Goal: Task Accomplishment & Management: Complete application form

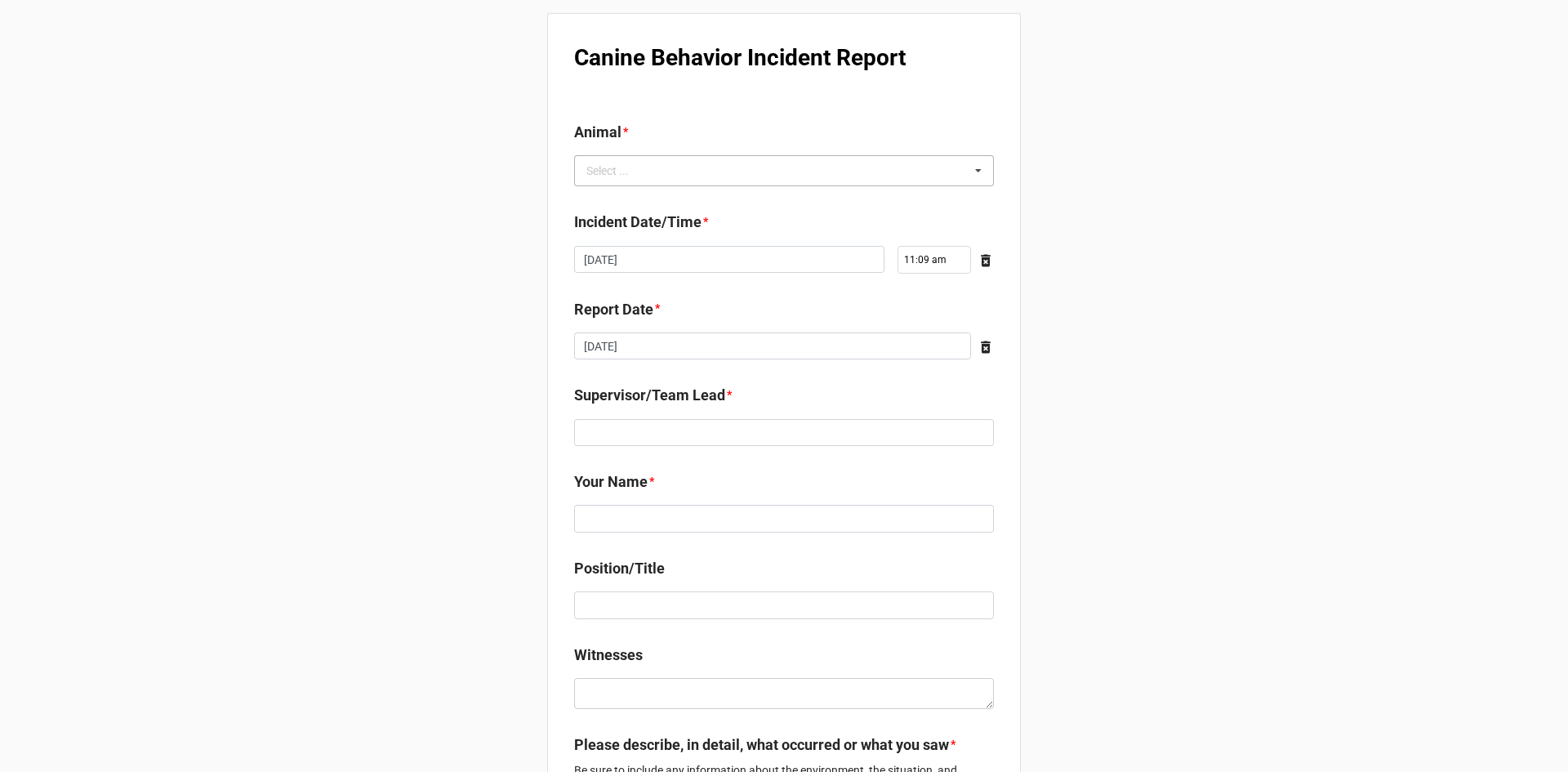
click at [625, 179] on div "Select ..." at bounding box center [617, 171] width 70 height 19
click at [638, 173] on input "[DEMOGRAPHIC_DATA]" at bounding box center [621, 171] width 70 height 14
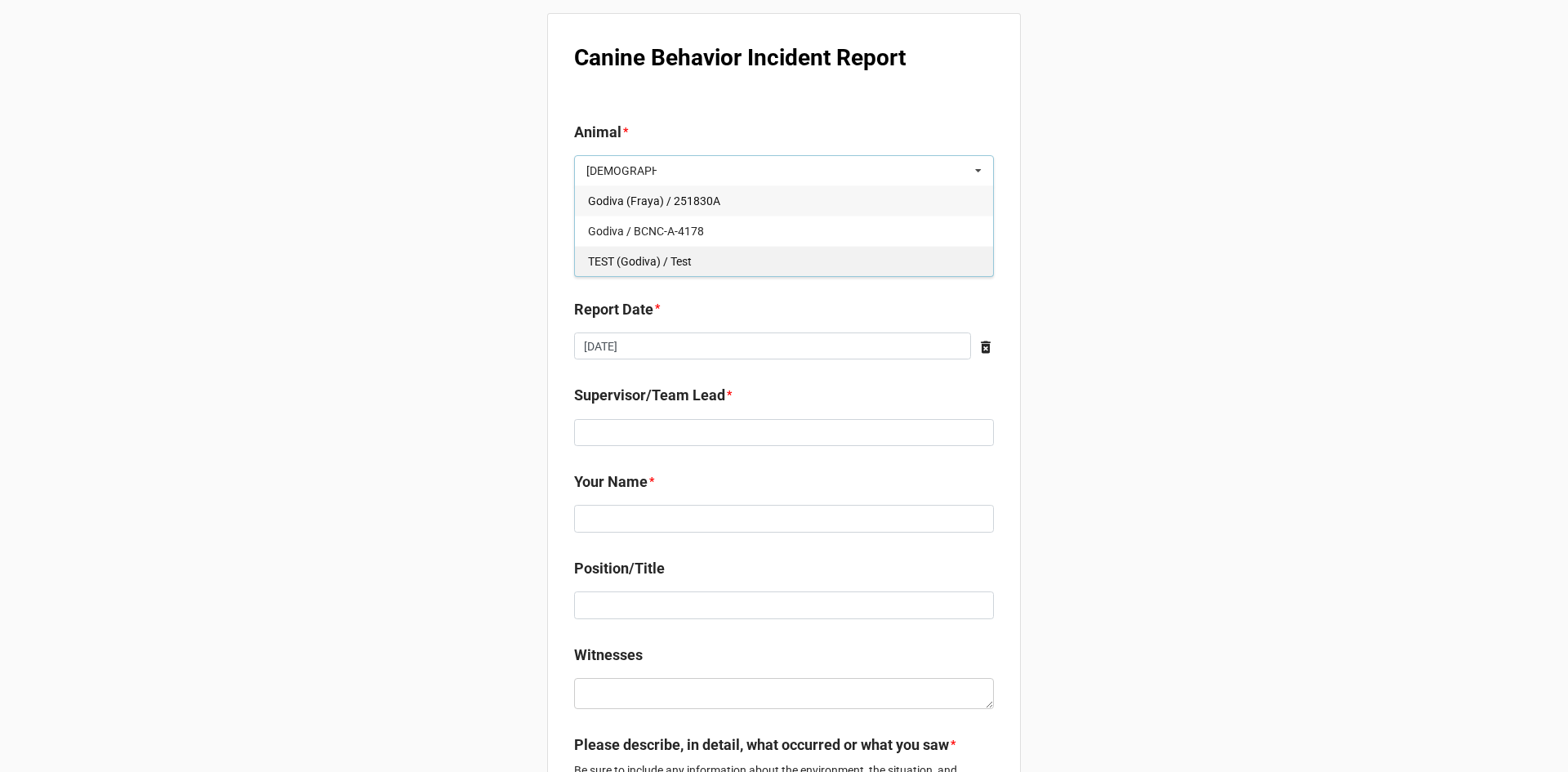
type input "[DEMOGRAPHIC_DATA]"
click at [636, 251] on div "TEST (Godiva) / Test" at bounding box center [784, 261] width 418 height 30
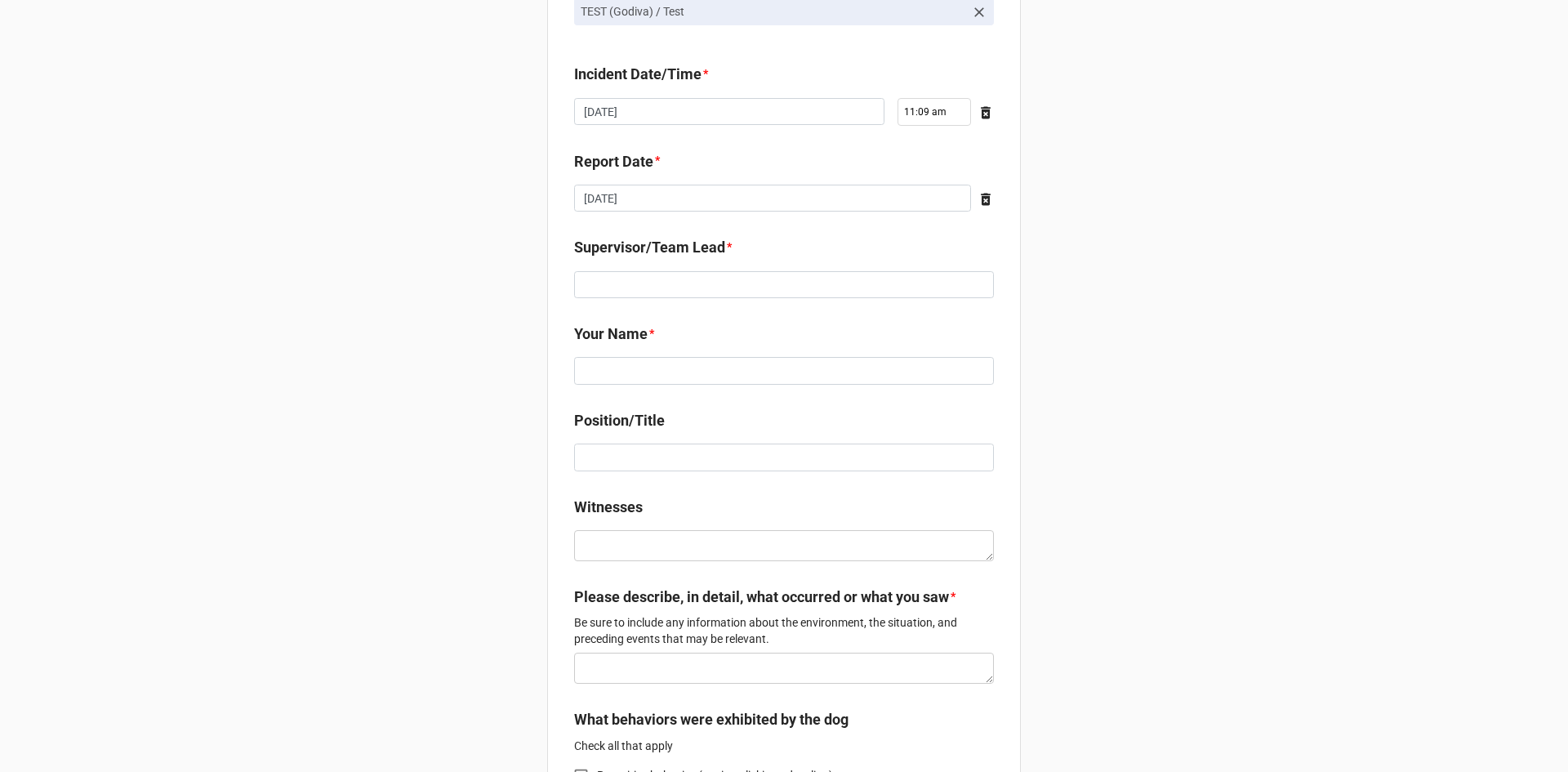
scroll to position [163, 0]
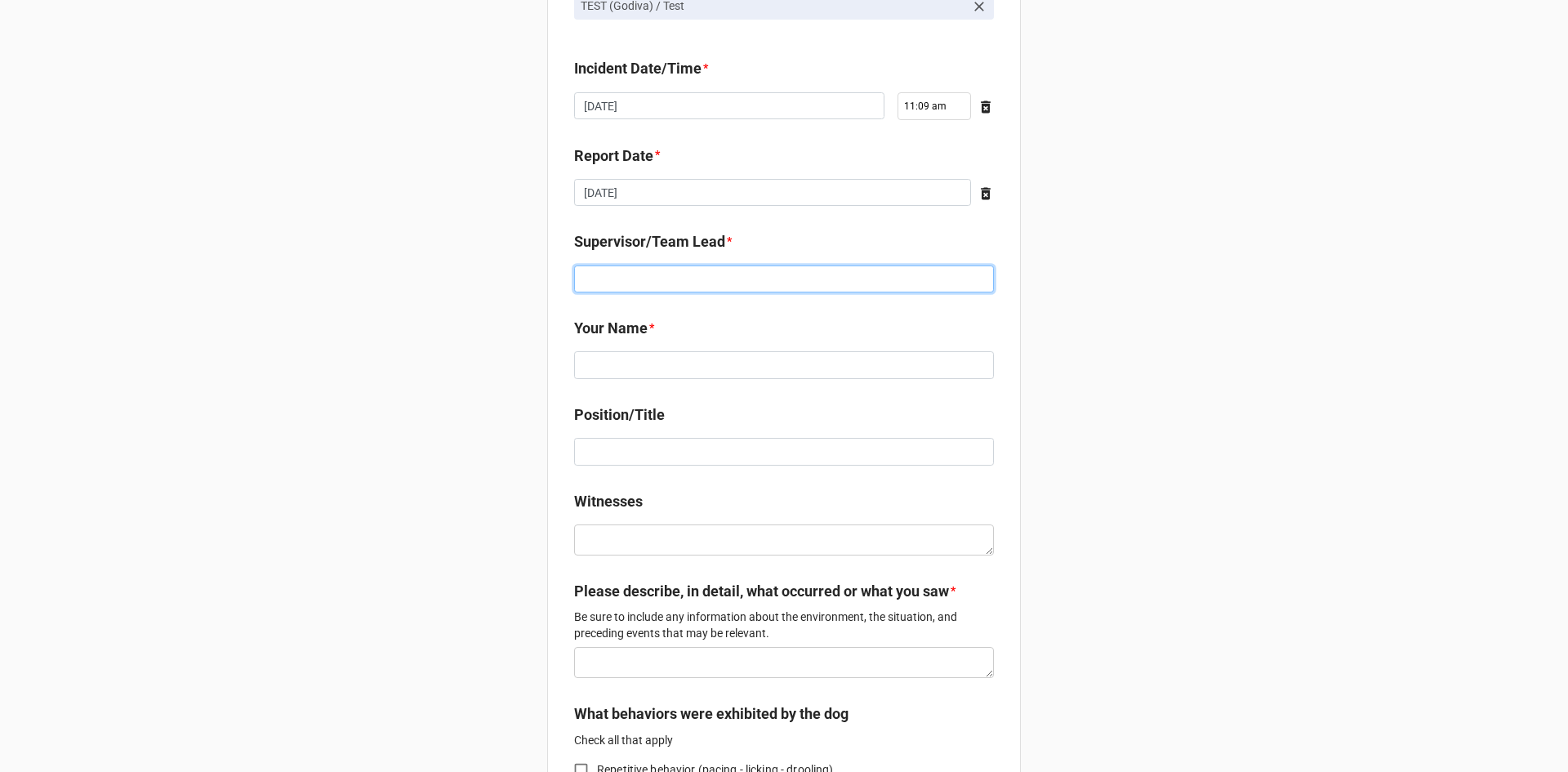
click at [709, 291] on input at bounding box center [784, 279] width 420 height 27
type input "TEST"
click at [662, 355] on input at bounding box center [784, 364] width 420 height 27
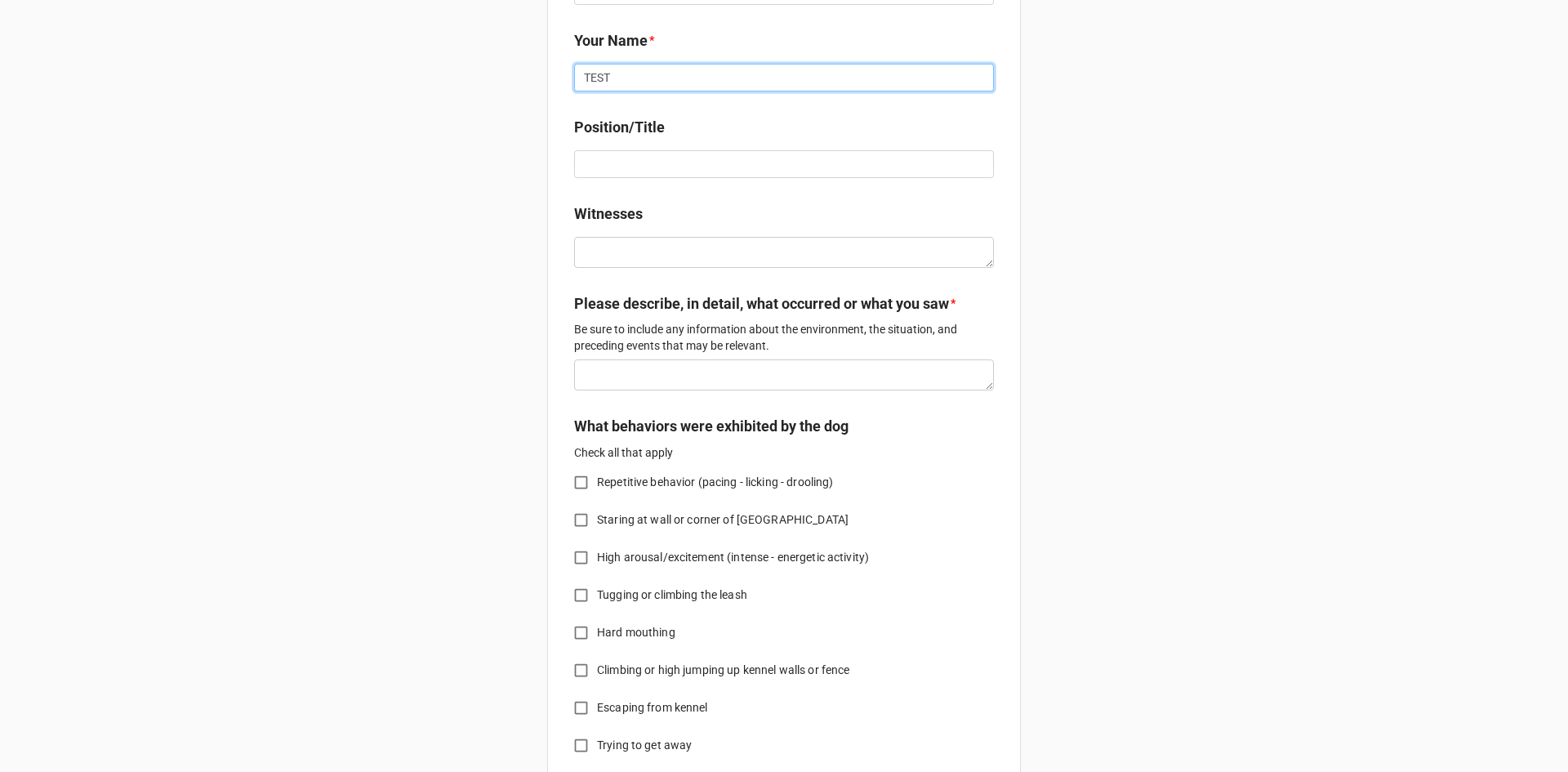
scroll to position [490, 0]
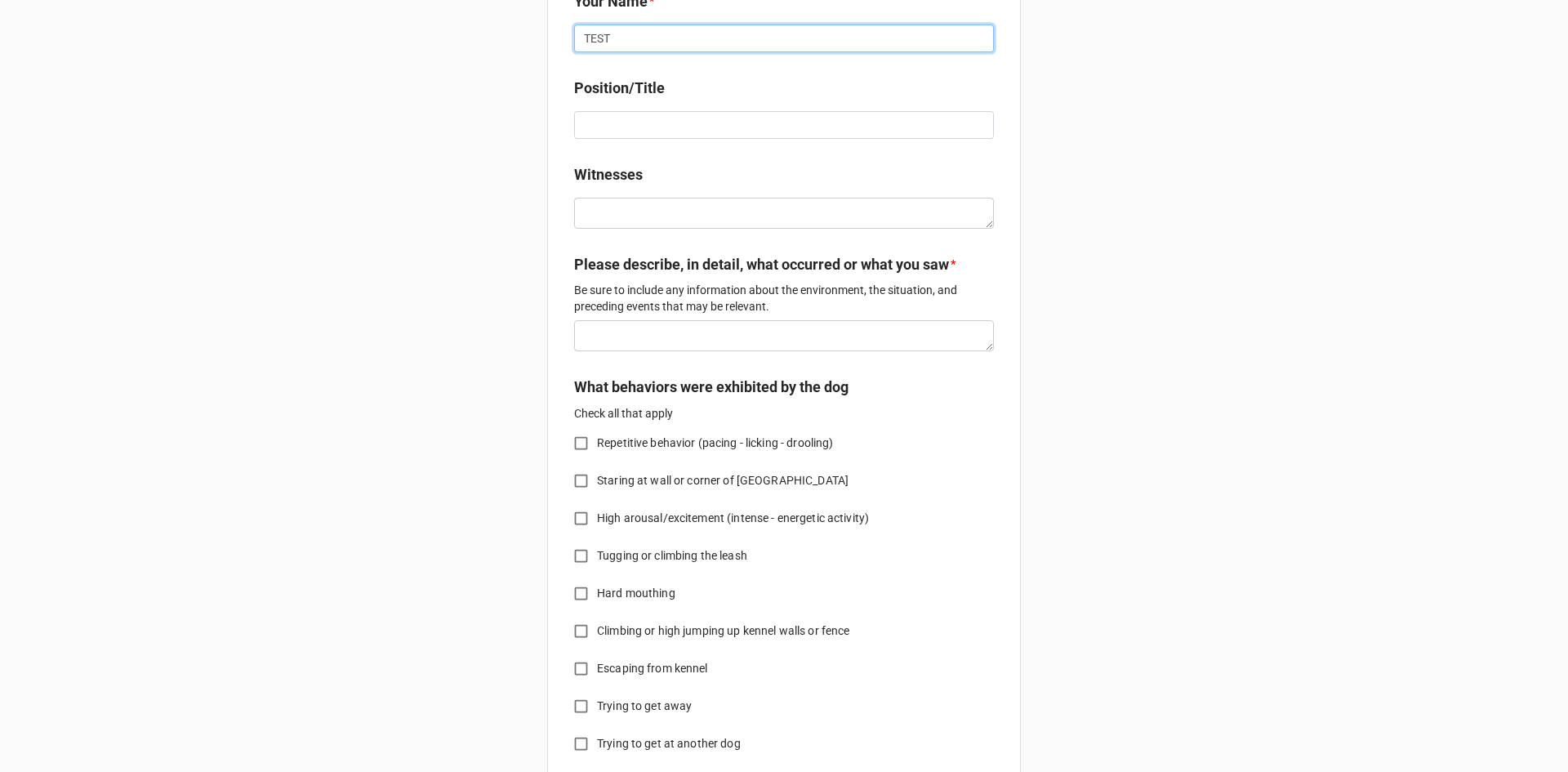
type input "TEST"
click at [638, 332] on textarea at bounding box center [784, 335] width 420 height 31
type textarea "x"
type textarea "TS"
type textarea "x"
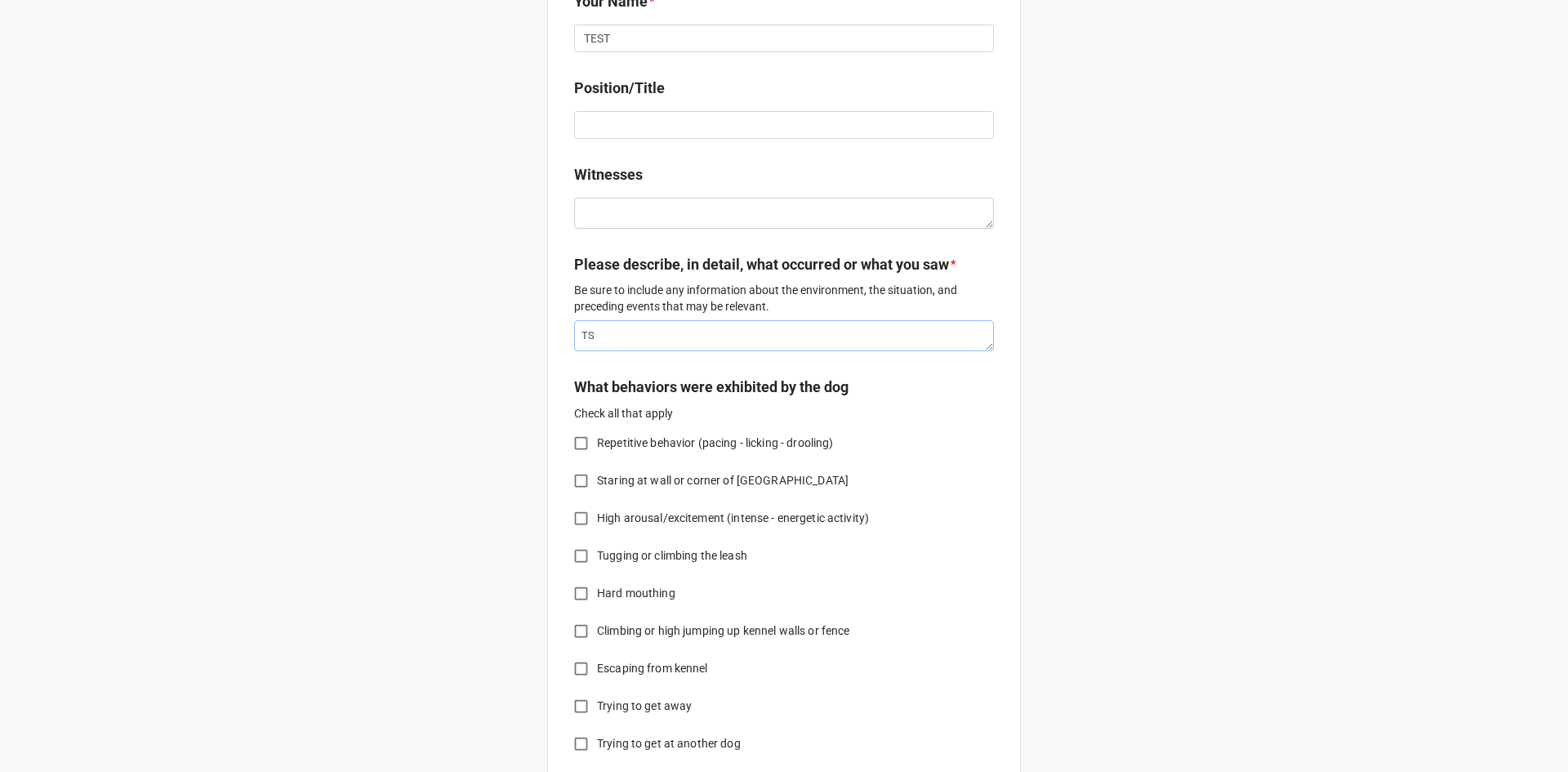
type textarea "TSE"
type textarea "x"
type textarea "TSET"
type textarea "x"
type textarea "TSE"
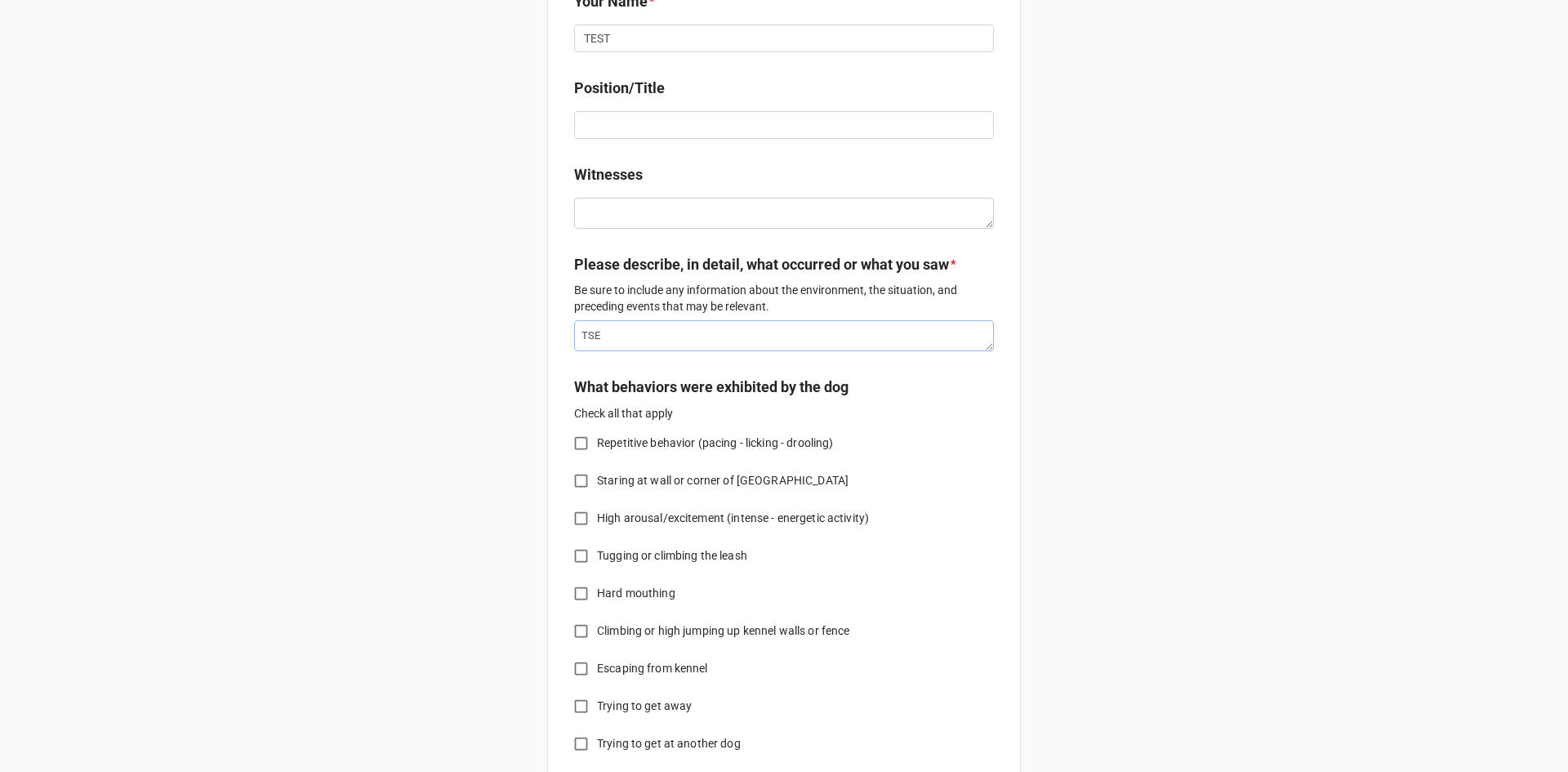
type textarea "x"
type textarea "TS"
type textarea "x"
type textarea "TE"
type textarea "x"
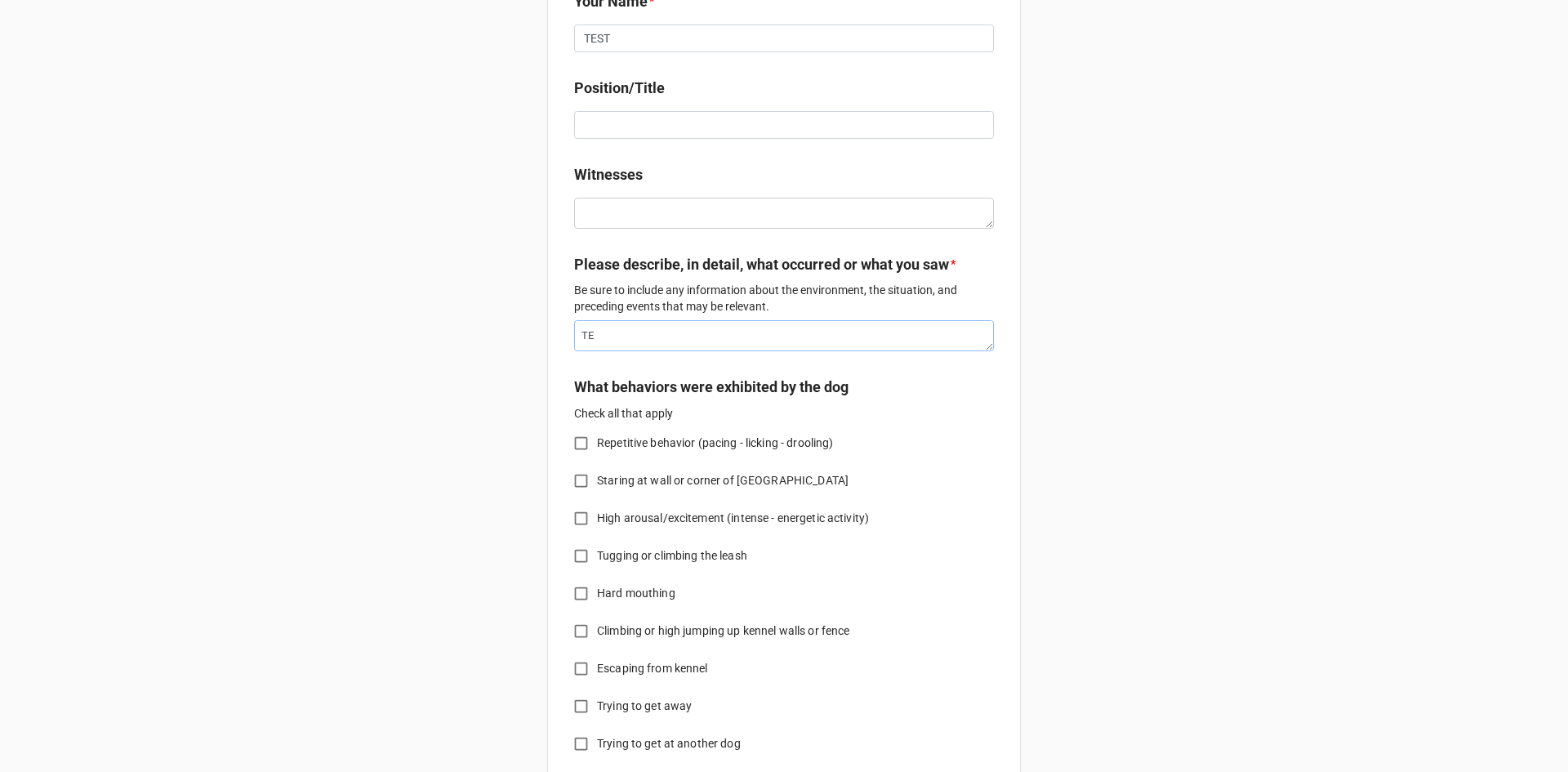
type textarea "TES"
type textarea "x"
type textarea "TEST"
type textarea "x"
type textarea "TEST"
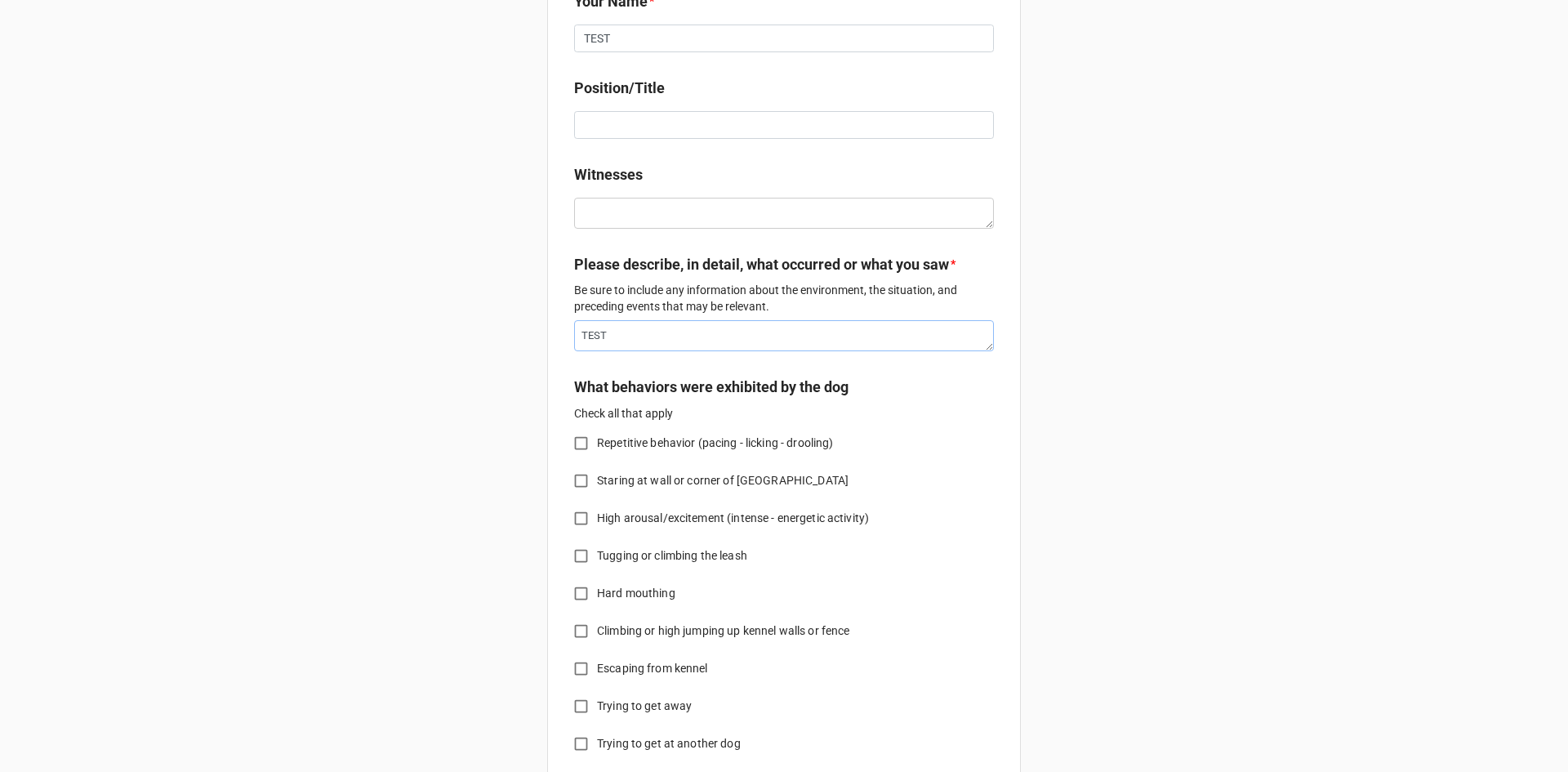
type textarea "x"
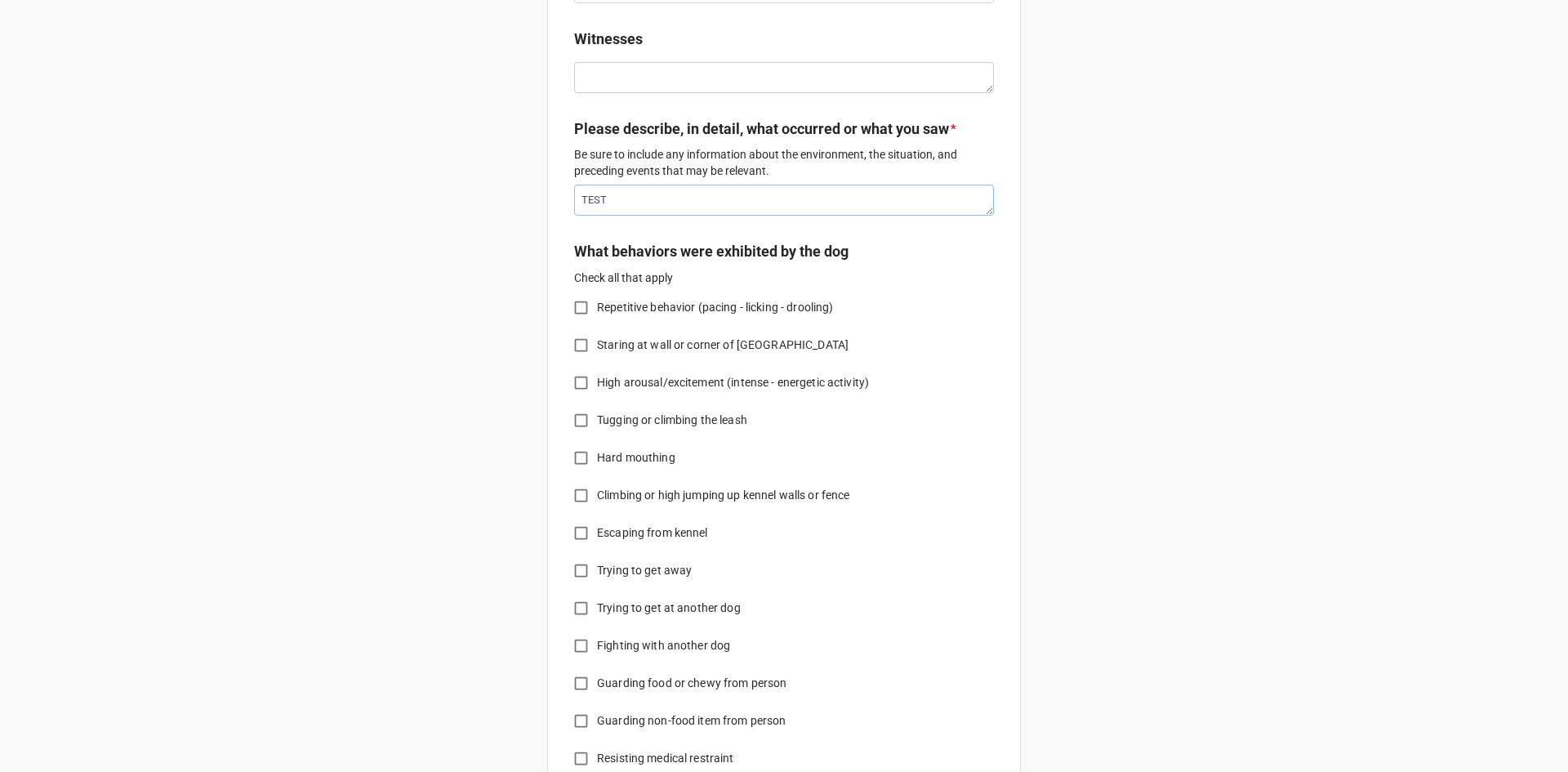
scroll to position [654, 0]
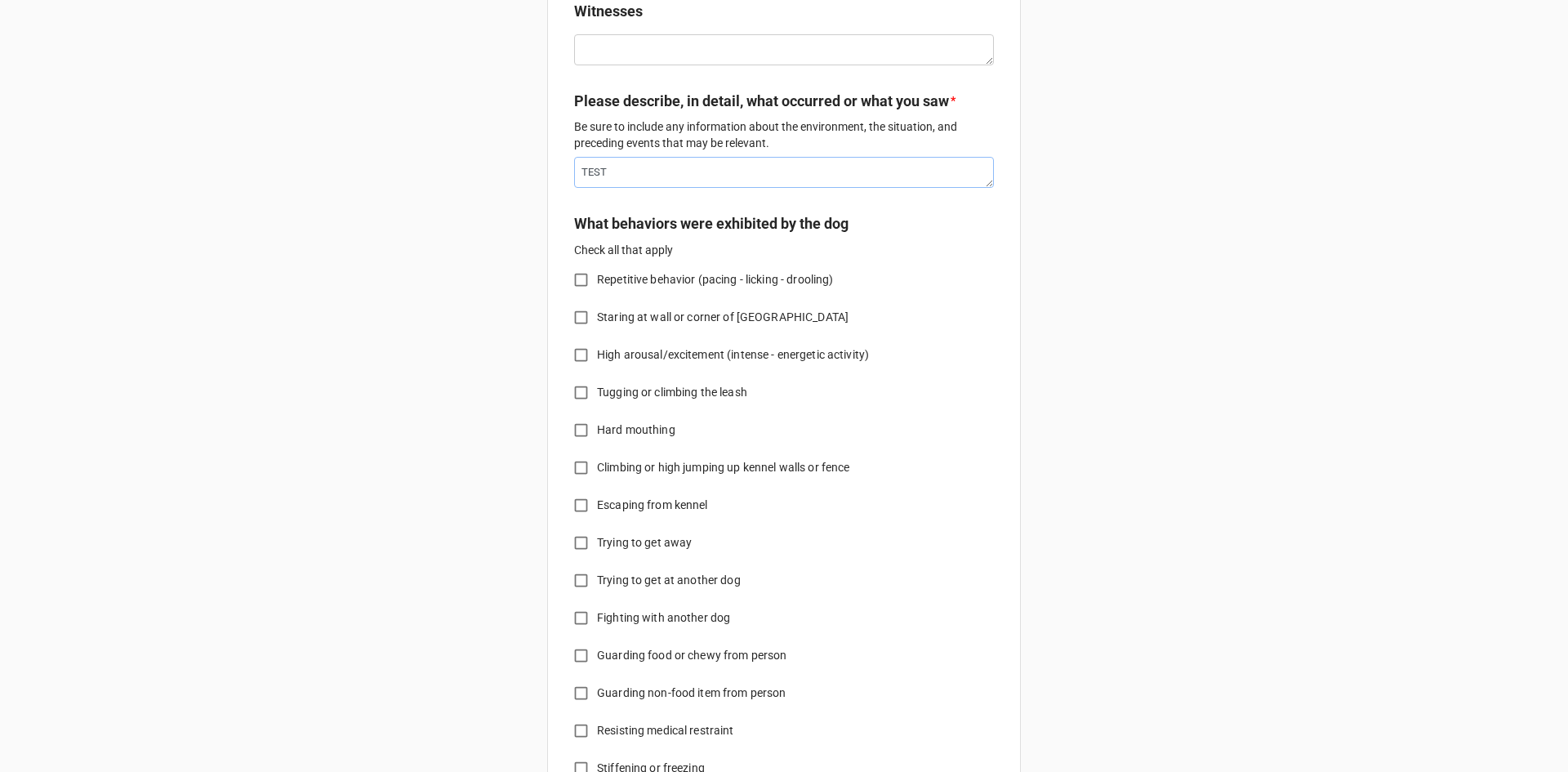
type textarea "TEST"
click at [639, 276] on span "Repetitive behavior (pacing - licking - drooling)" at bounding box center [715, 279] width 236 height 17
click at [597, 276] on input "Repetitive behavior (pacing - licking - drooling)" at bounding box center [581, 280] width 32 height 32
checkbox input "true"
type textarea "x"
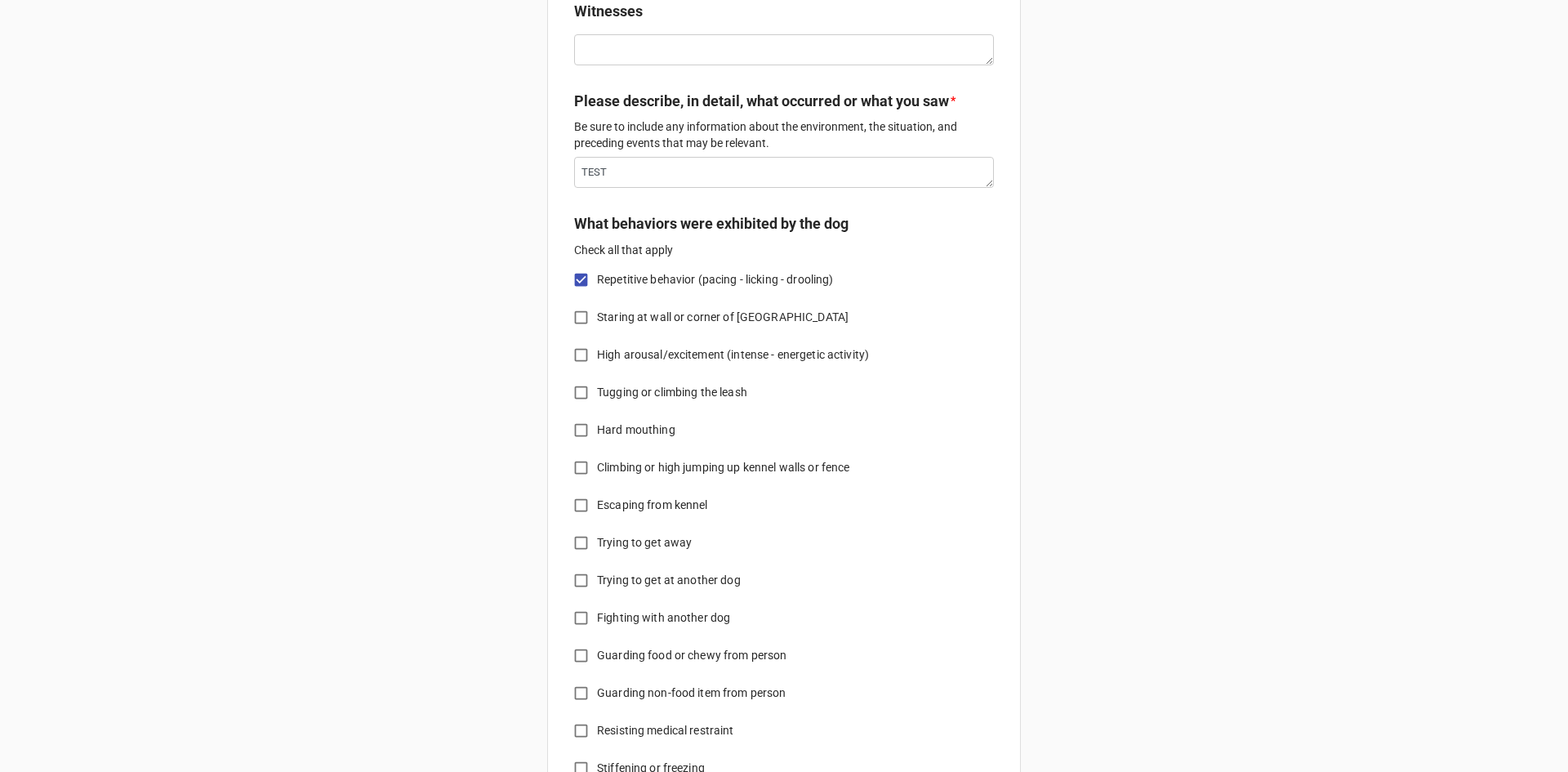
click at [630, 316] on span "Staring at wall or corner of [GEOGRAPHIC_DATA]" at bounding box center [723, 317] width 252 height 17
click at [597, 316] on input "Staring at wall or corner of [GEOGRAPHIC_DATA]" at bounding box center [581, 317] width 32 height 32
checkbox input "true"
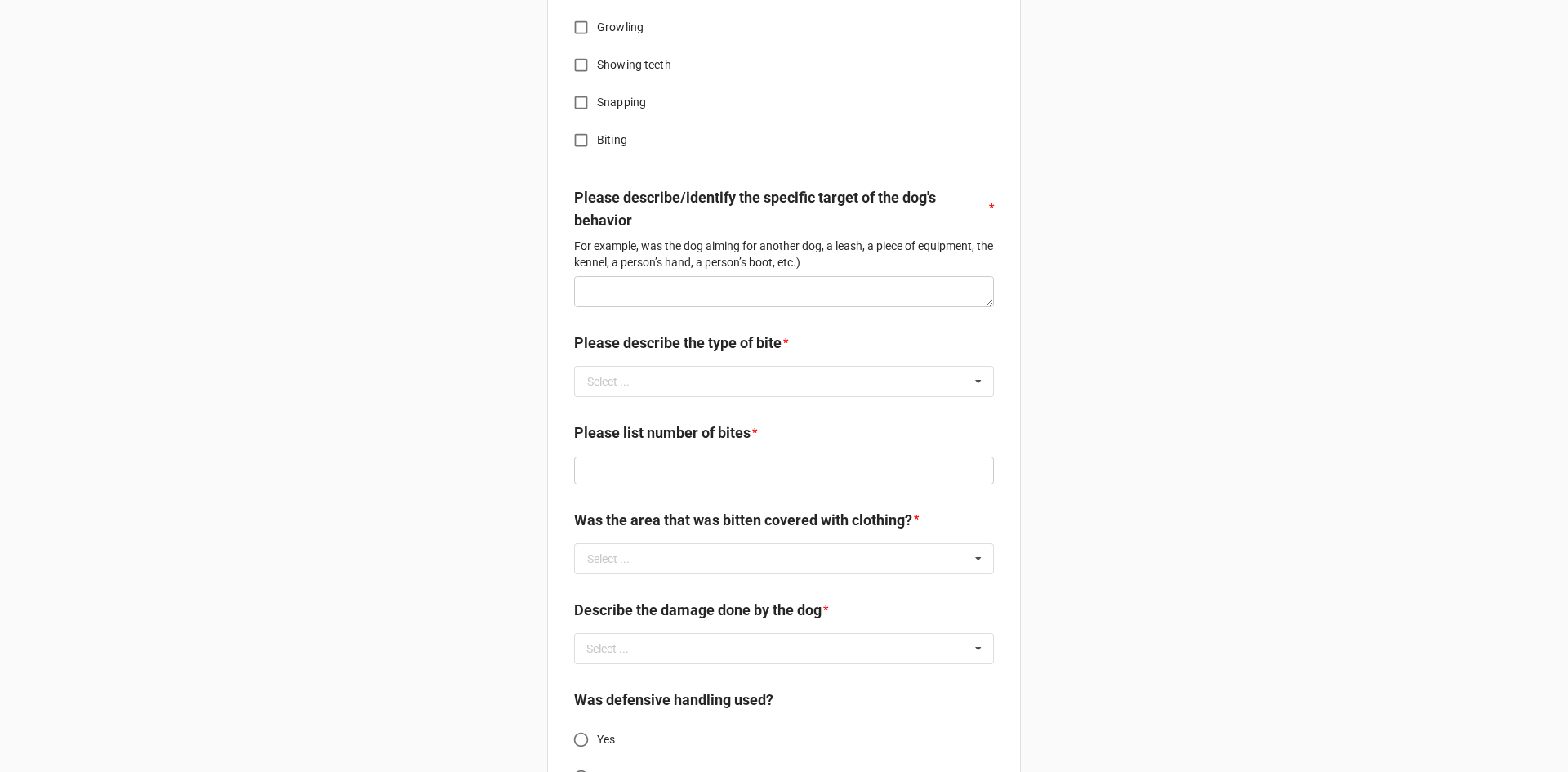
scroll to position [1553, 0]
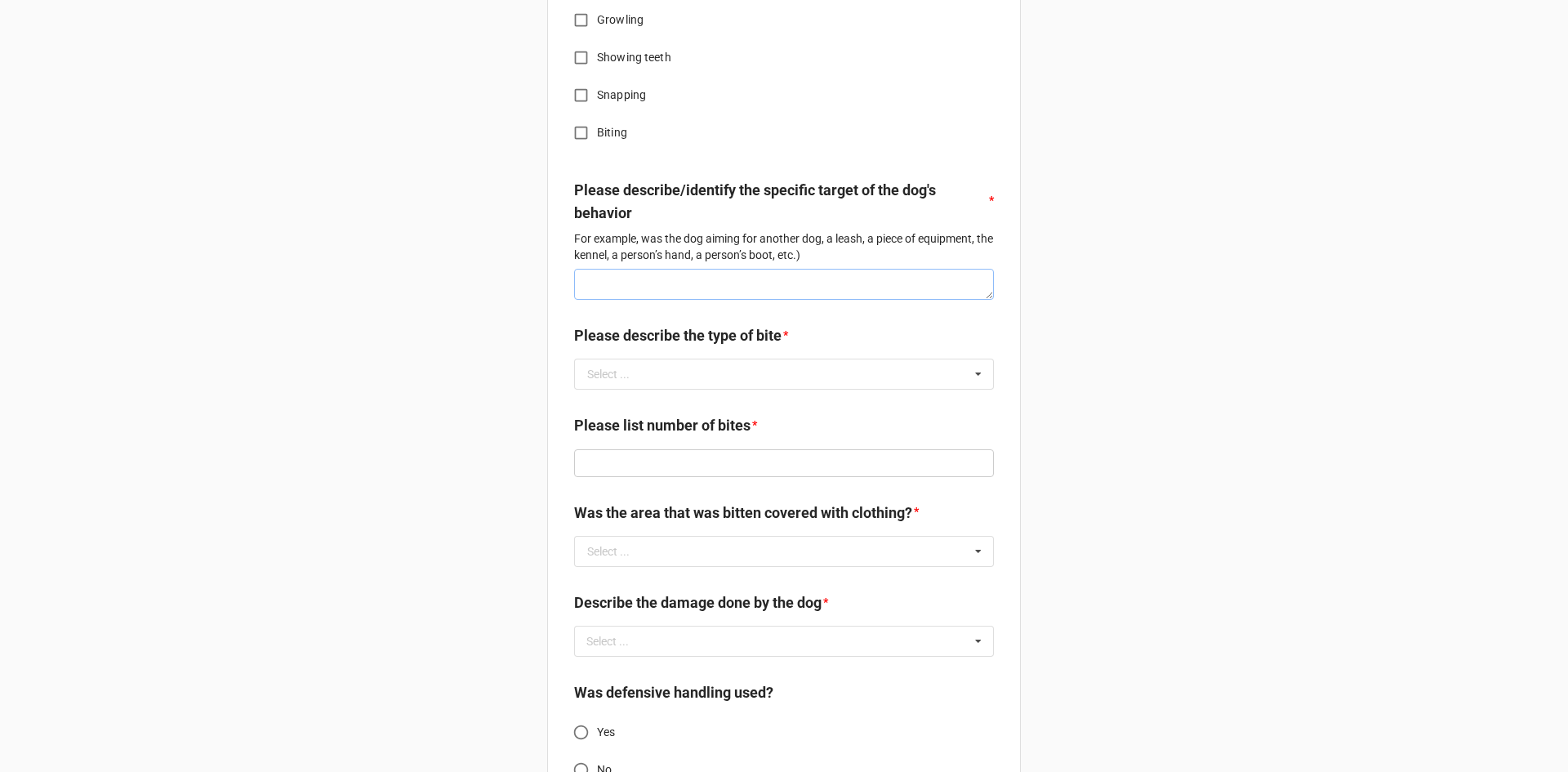
click at [690, 284] on textarea at bounding box center [784, 284] width 420 height 31
type textarea "x"
type textarea "TE"
type textarea "x"
type textarea "TES"
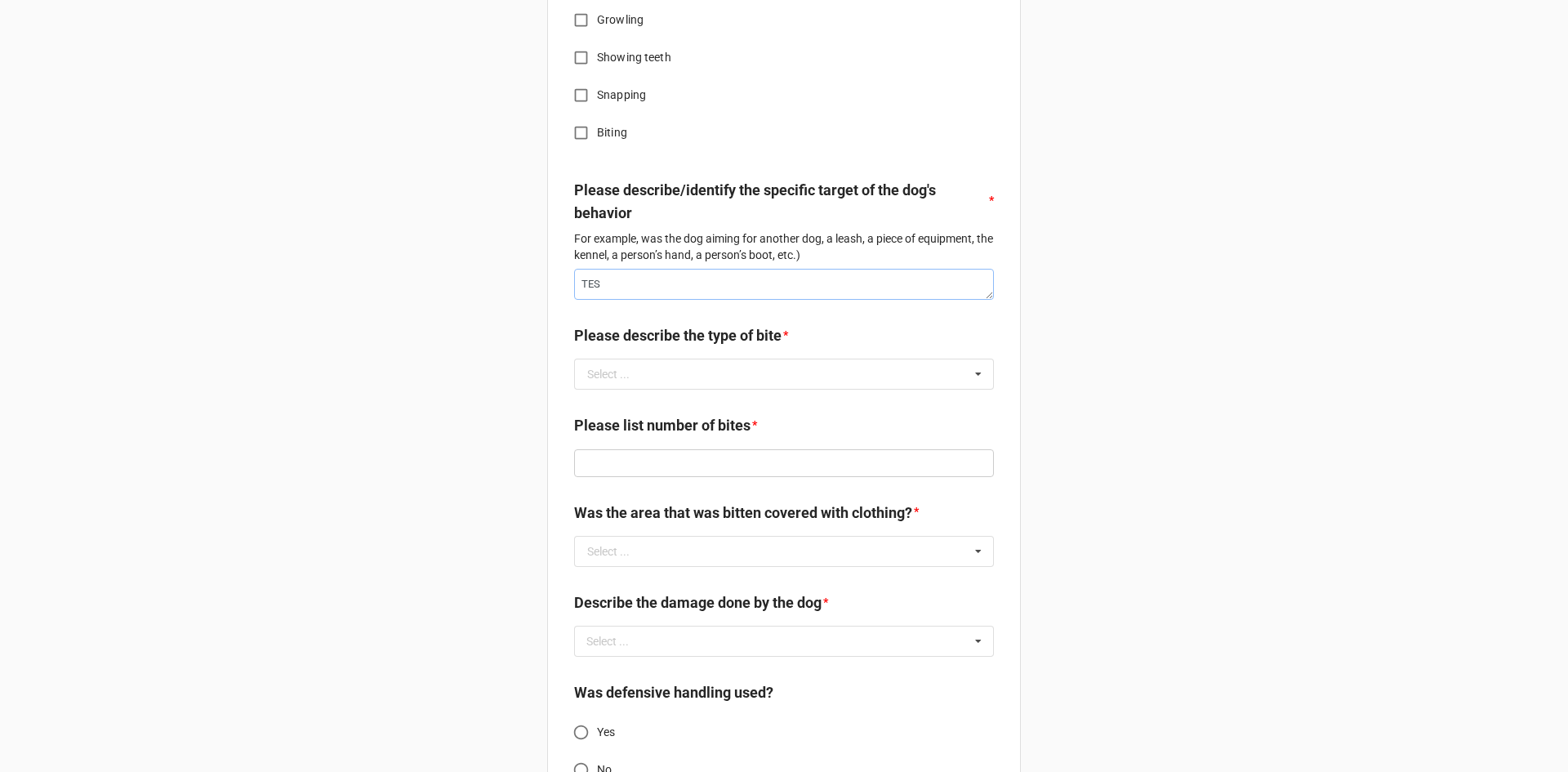
type textarea "x"
type textarea "TEST"
click at [666, 364] on input "text" at bounding box center [785, 374] width 418 height 29
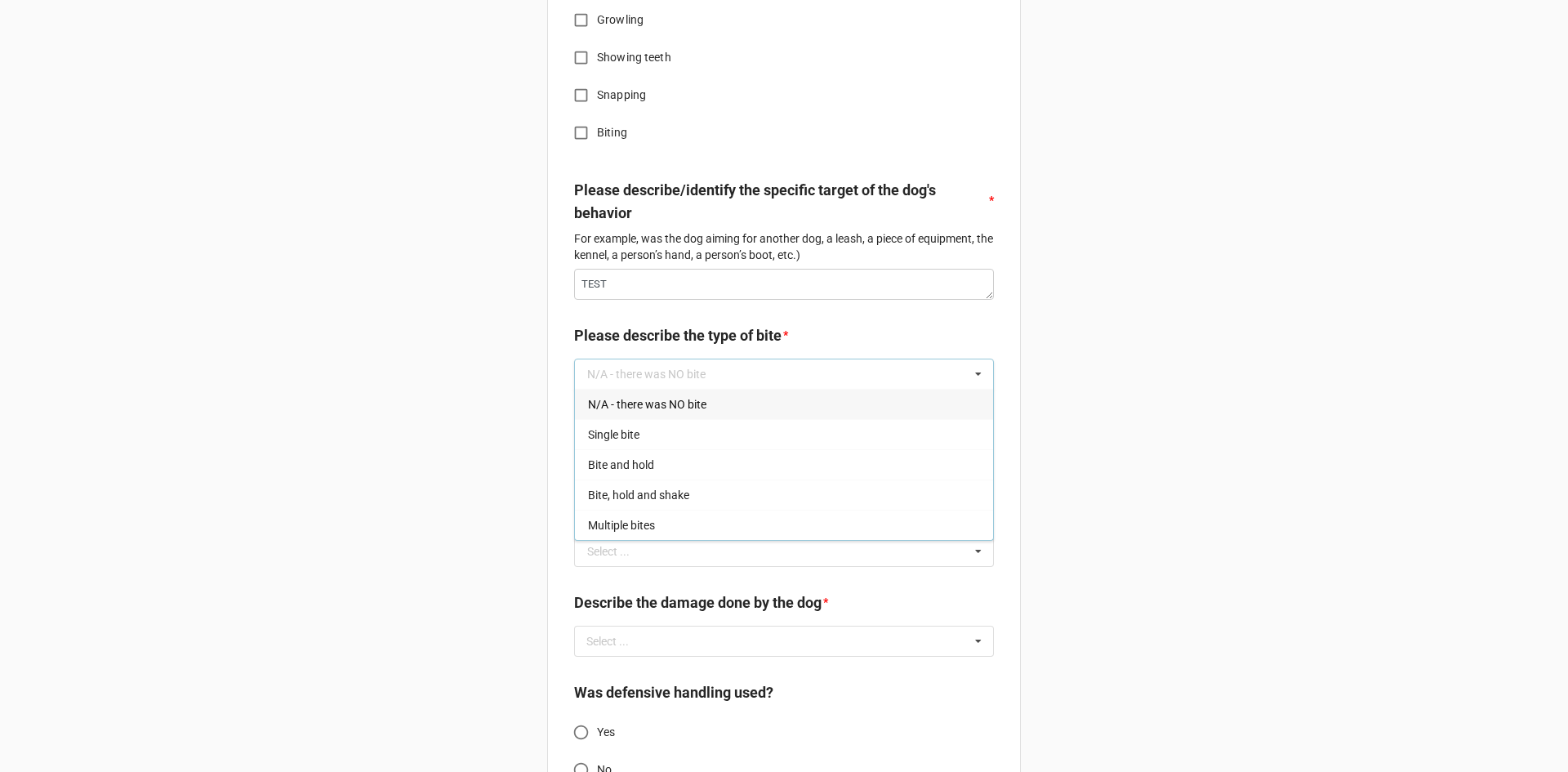
click at [655, 399] on span "N/A - there was NO bite" at bounding box center [648, 404] width 119 height 13
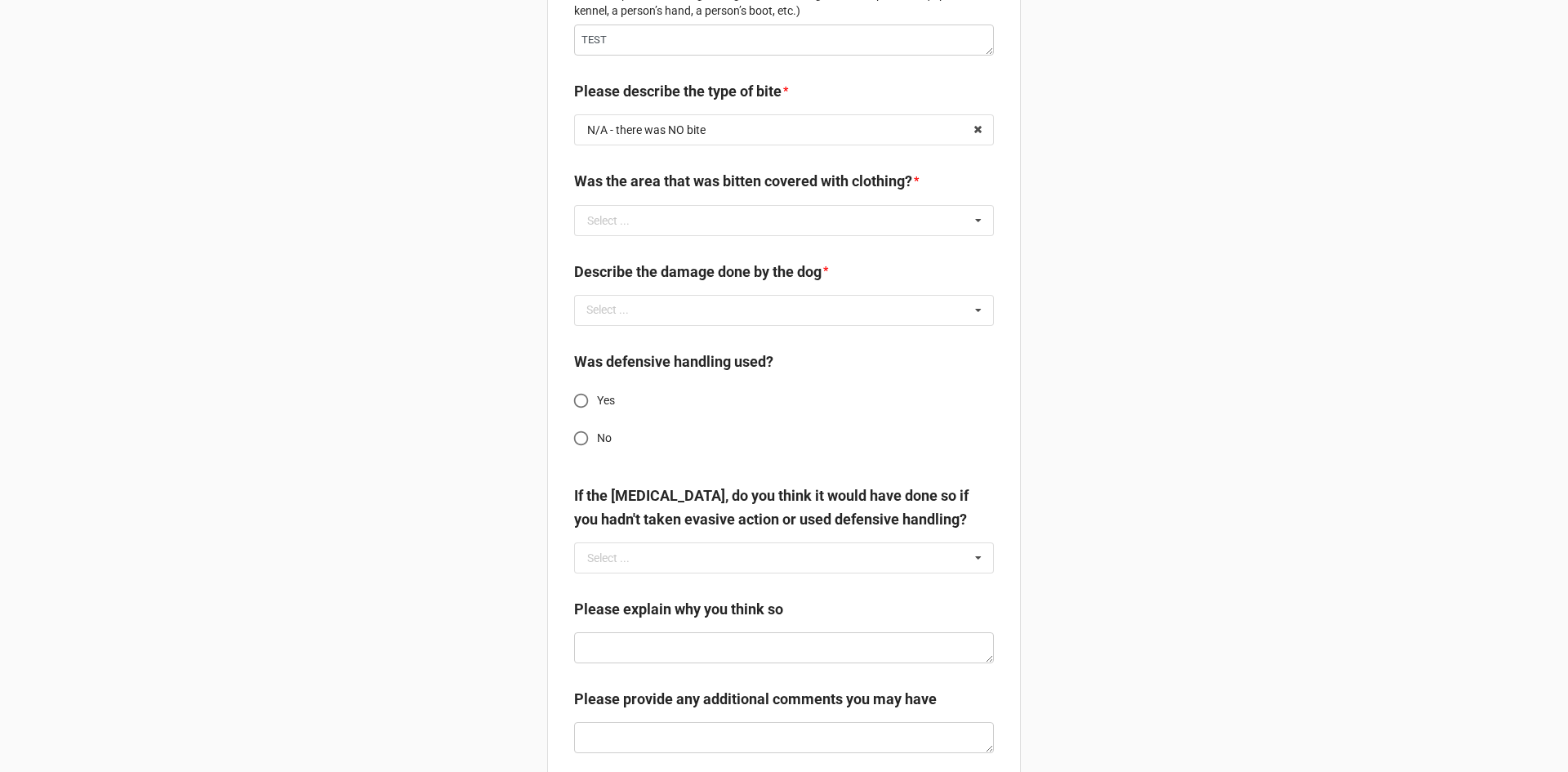
scroll to position [1798, 0]
click at [626, 222] on input "text" at bounding box center [785, 219] width 418 height 29
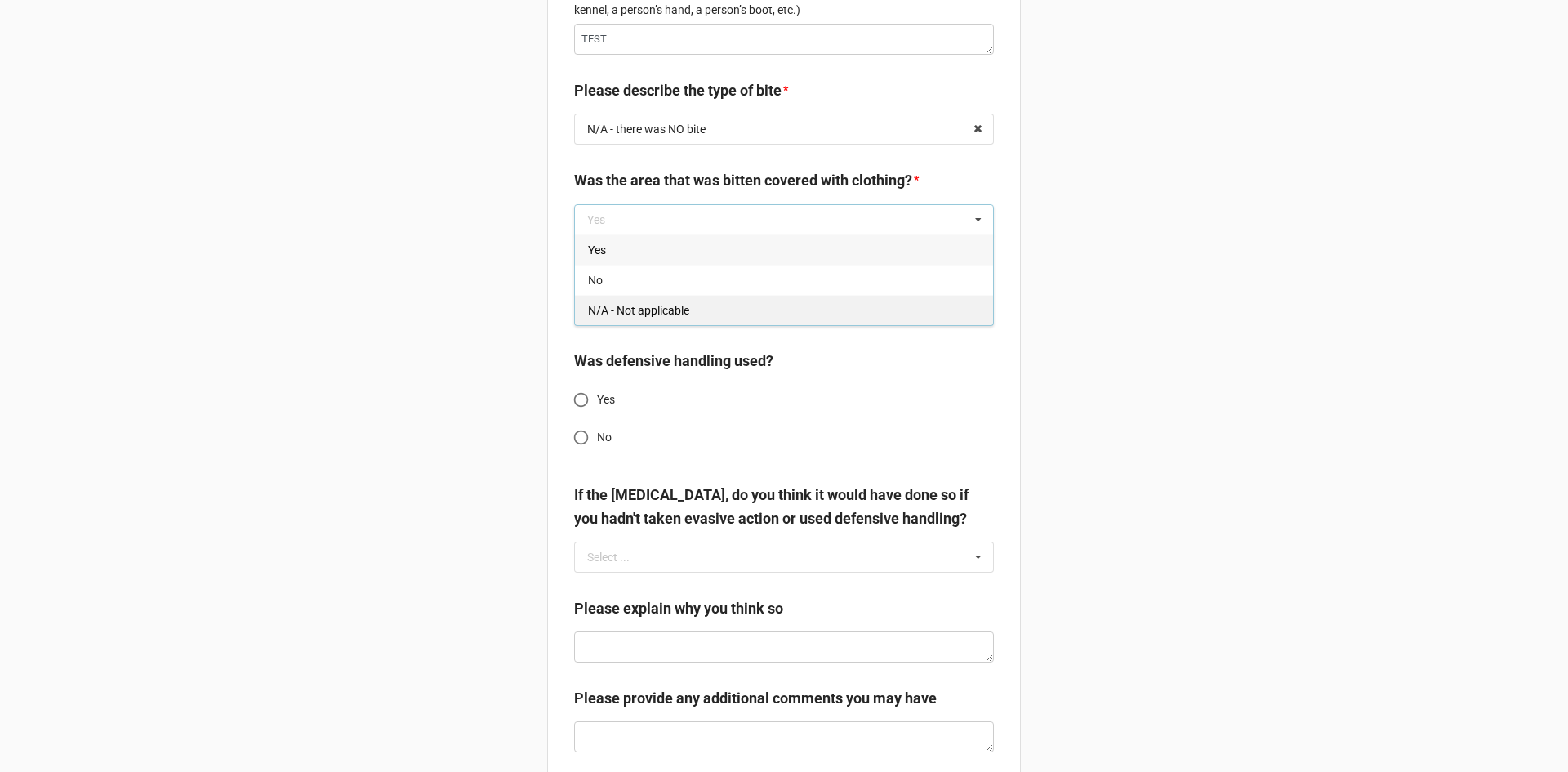
click at [611, 314] on span "N/A - Not applicable" at bounding box center [639, 310] width 101 height 13
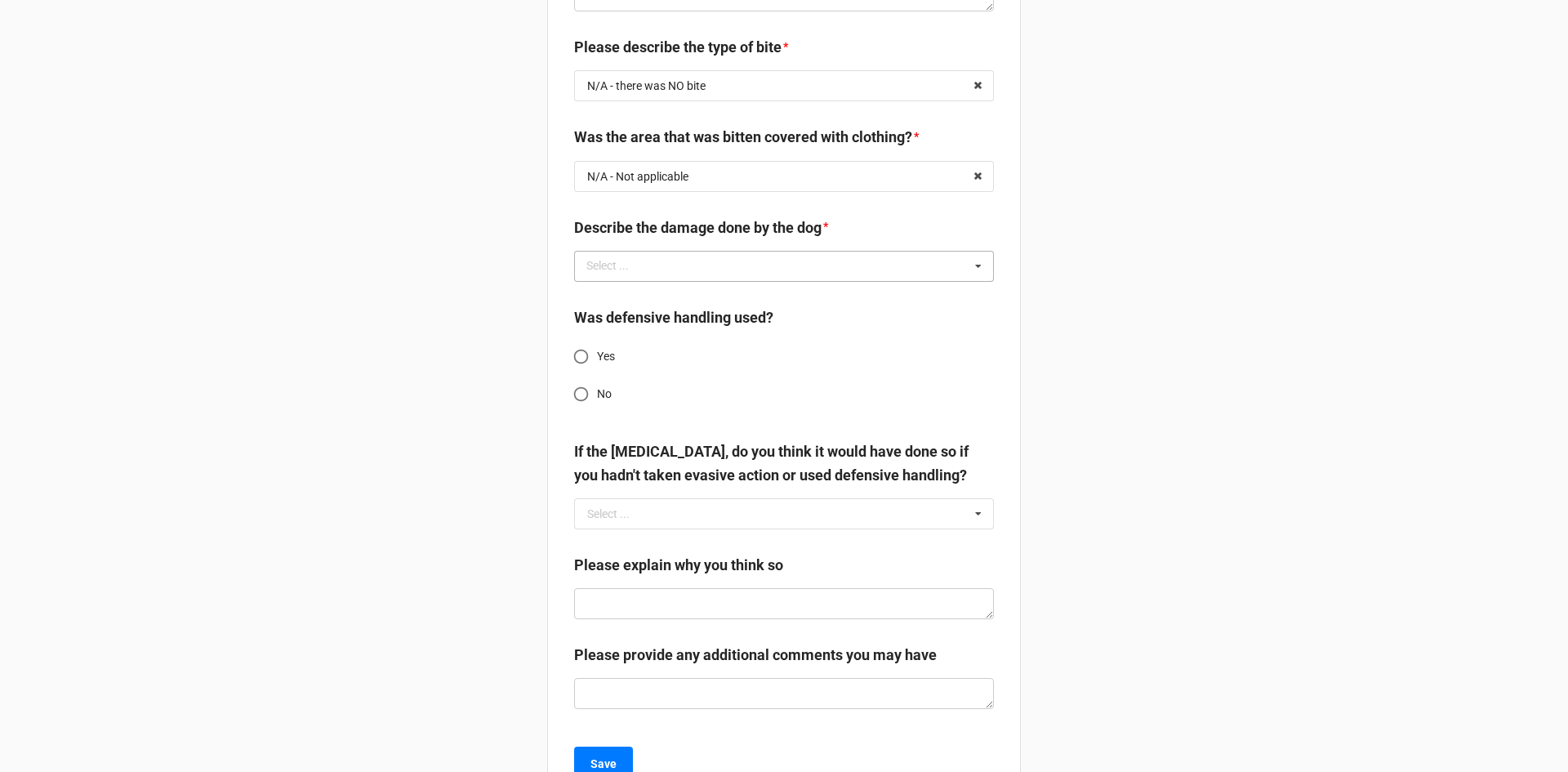
scroll to position [1880, 0]
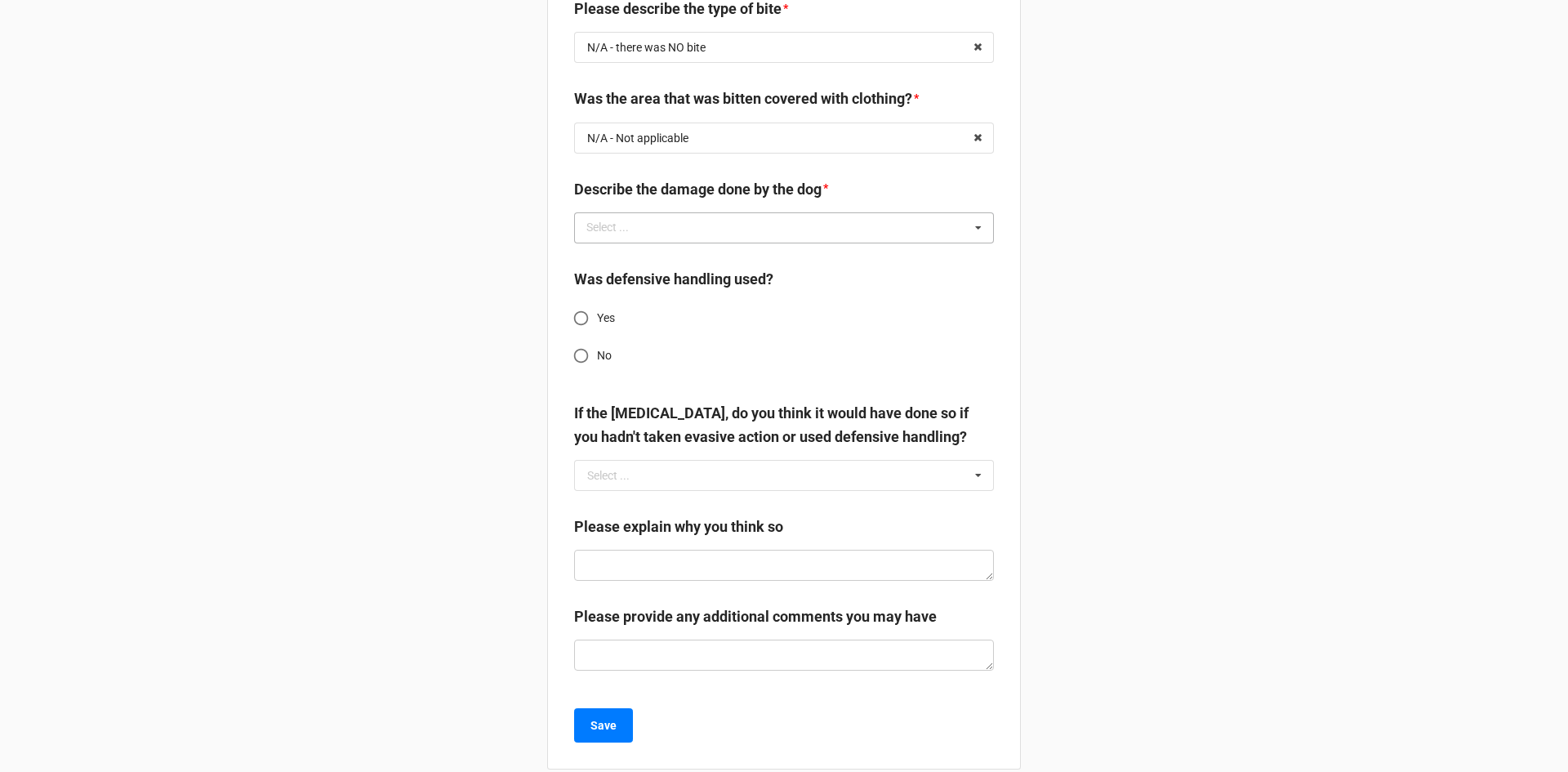
click at [615, 227] on div "Select ..." at bounding box center [617, 227] width 70 height 19
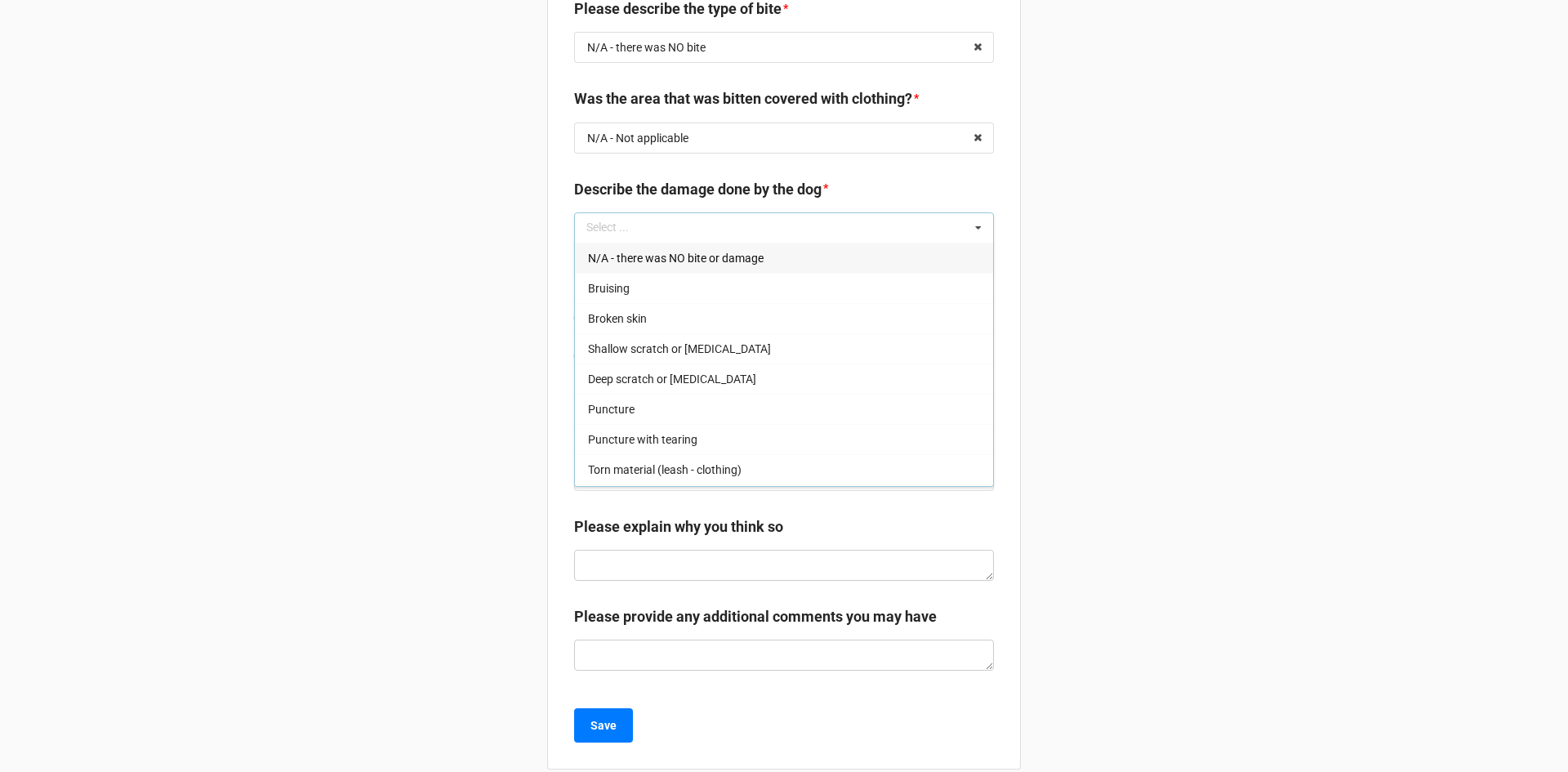
click at [610, 263] on span "N/A - there was NO bite or damage" at bounding box center [676, 258] width 175 height 13
type textarea "x"
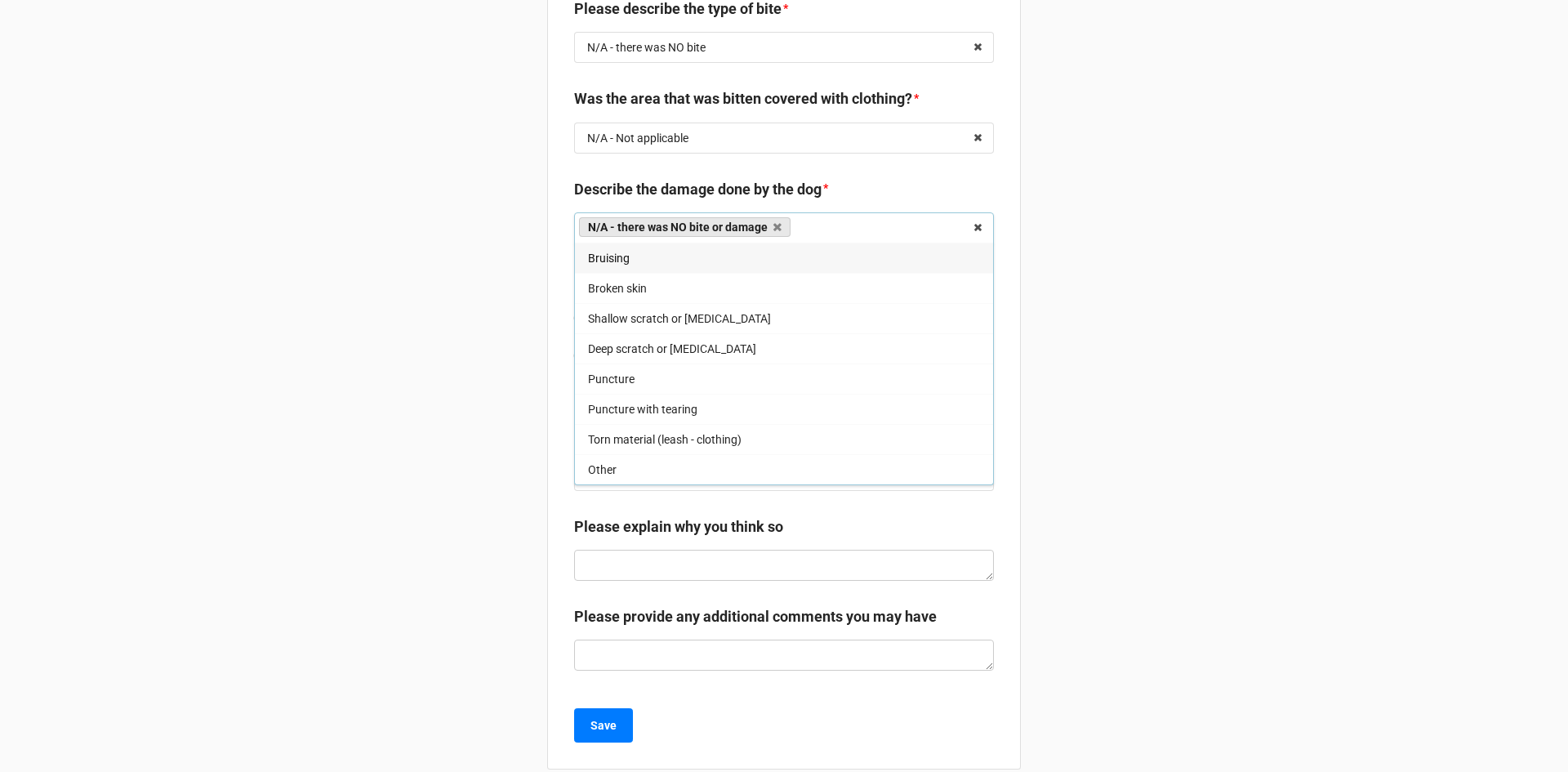
scroll to position [1903, 0]
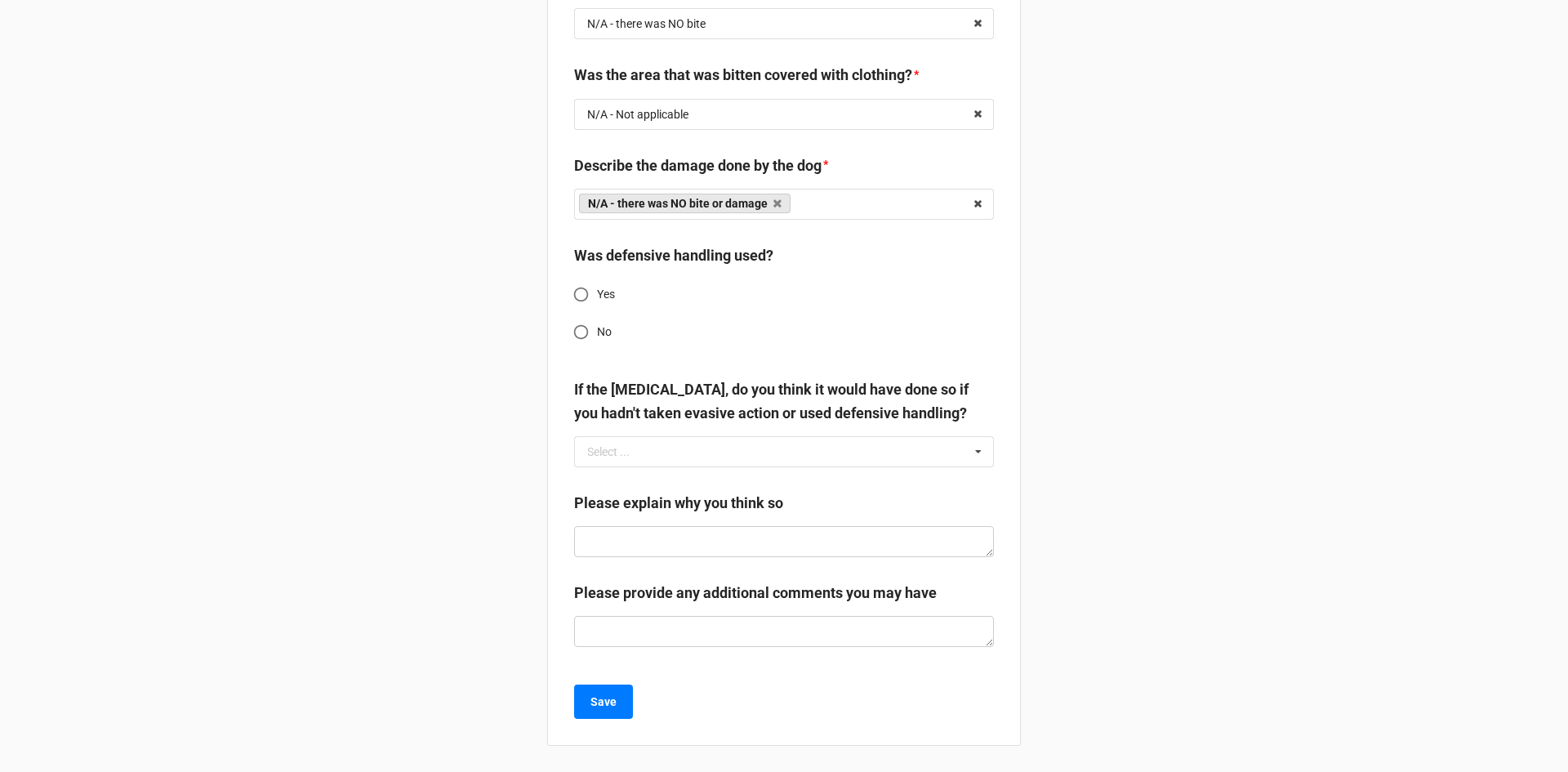
click at [603, 285] on label "Yes" at bounding box center [772, 294] width 415 height 32
click at [597, 285] on input "Yes" at bounding box center [581, 294] width 32 height 32
radio input "true"
click at [646, 452] on input "text" at bounding box center [785, 451] width 418 height 29
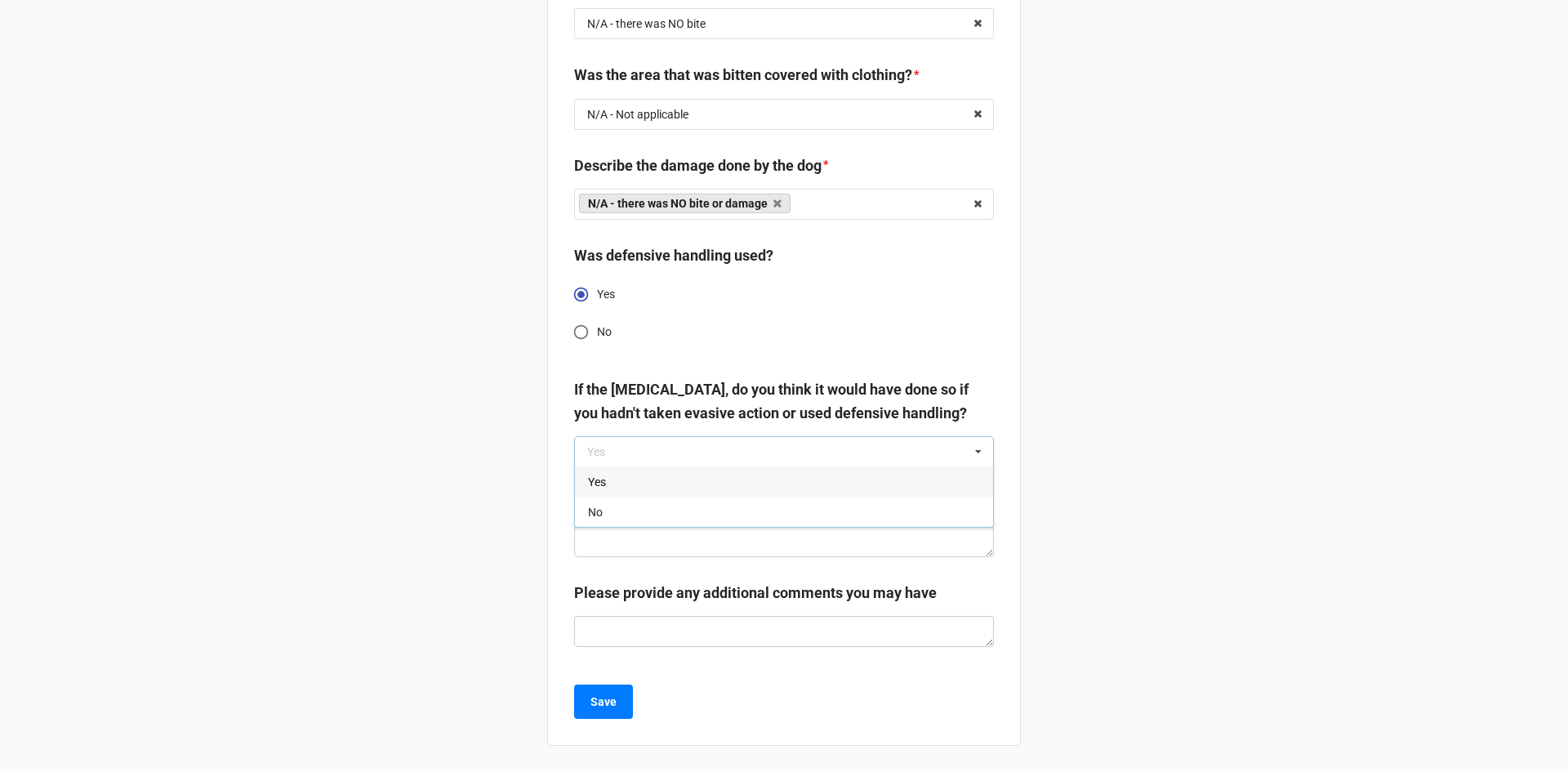
click at [622, 486] on div "Yes" at bounding box center [784, 481] width 418 height 30
click at [617, 539] on textarea at bounding box center [784, 542] width 420 height 31
type textarea "x"
type textarea "T"
type textarea "x"
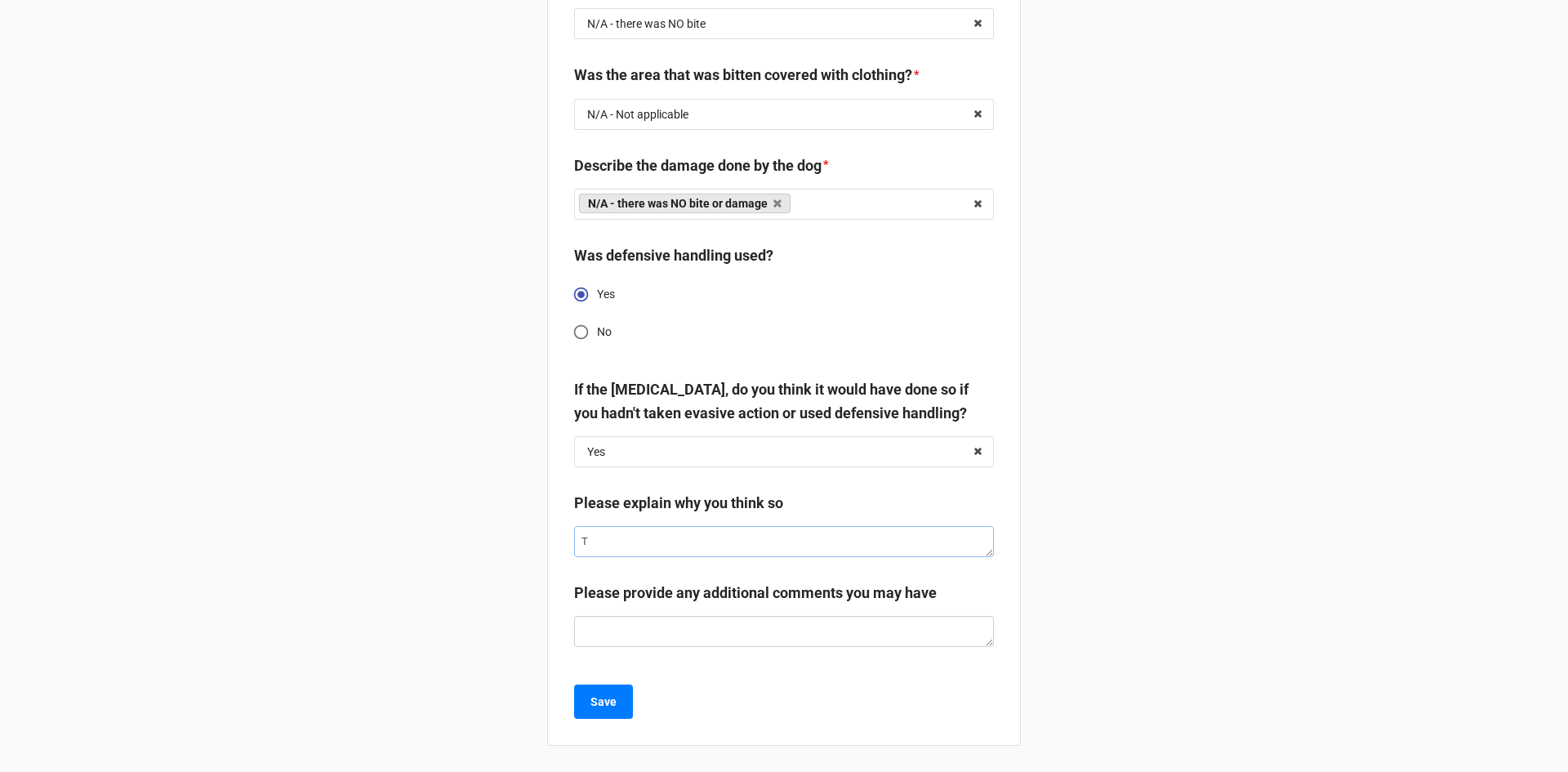
type textarea "TE"
type textarea "x"
type textarea "TES"
type textarea "x"
type textarea "TEST"
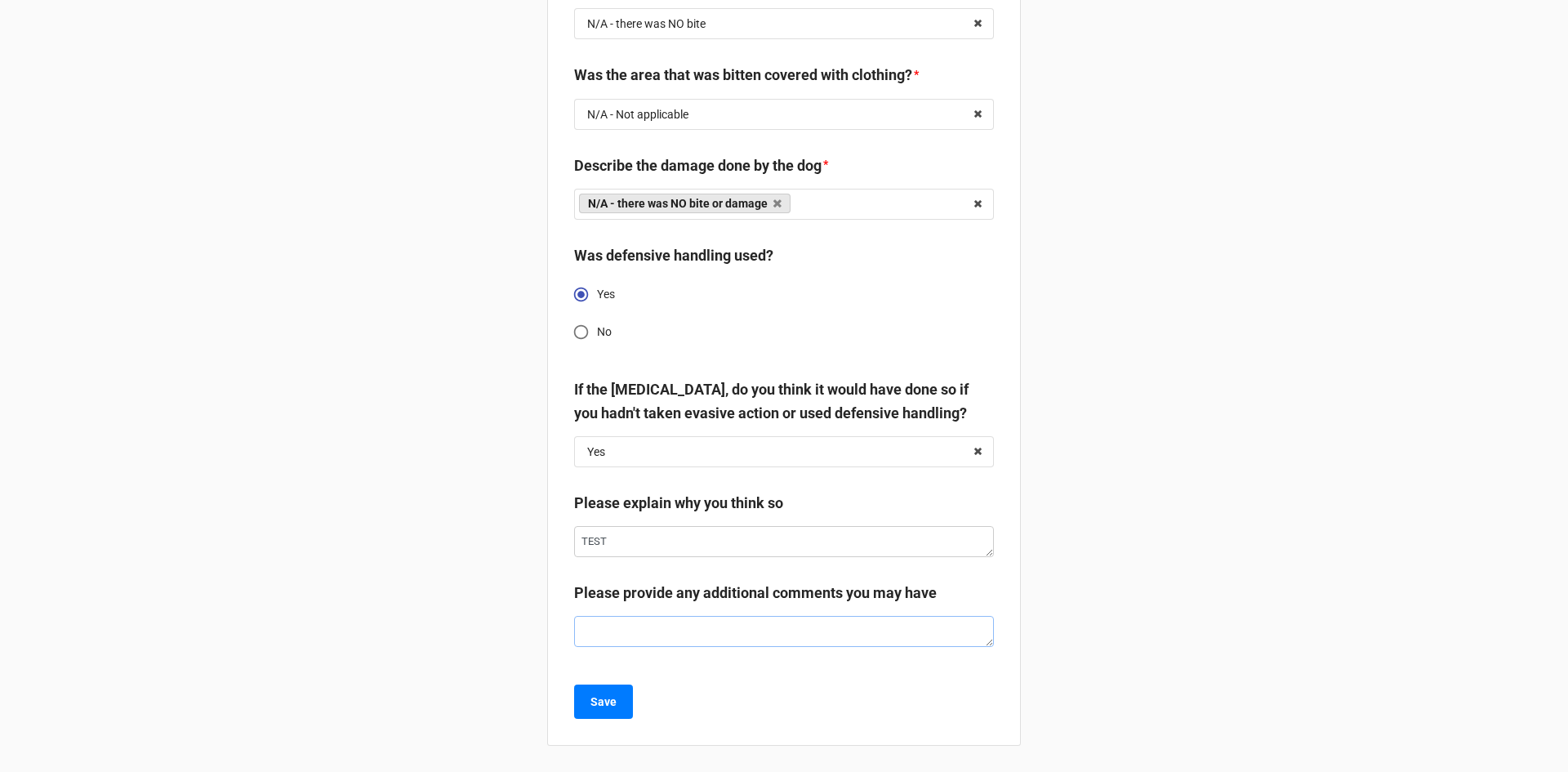
click at [623, 625] on textarea at bounding box center [784, 631] width 420 height 31
type textarea "x"
type textarea "TES"
type textarea "x"
type textarea "TEST"
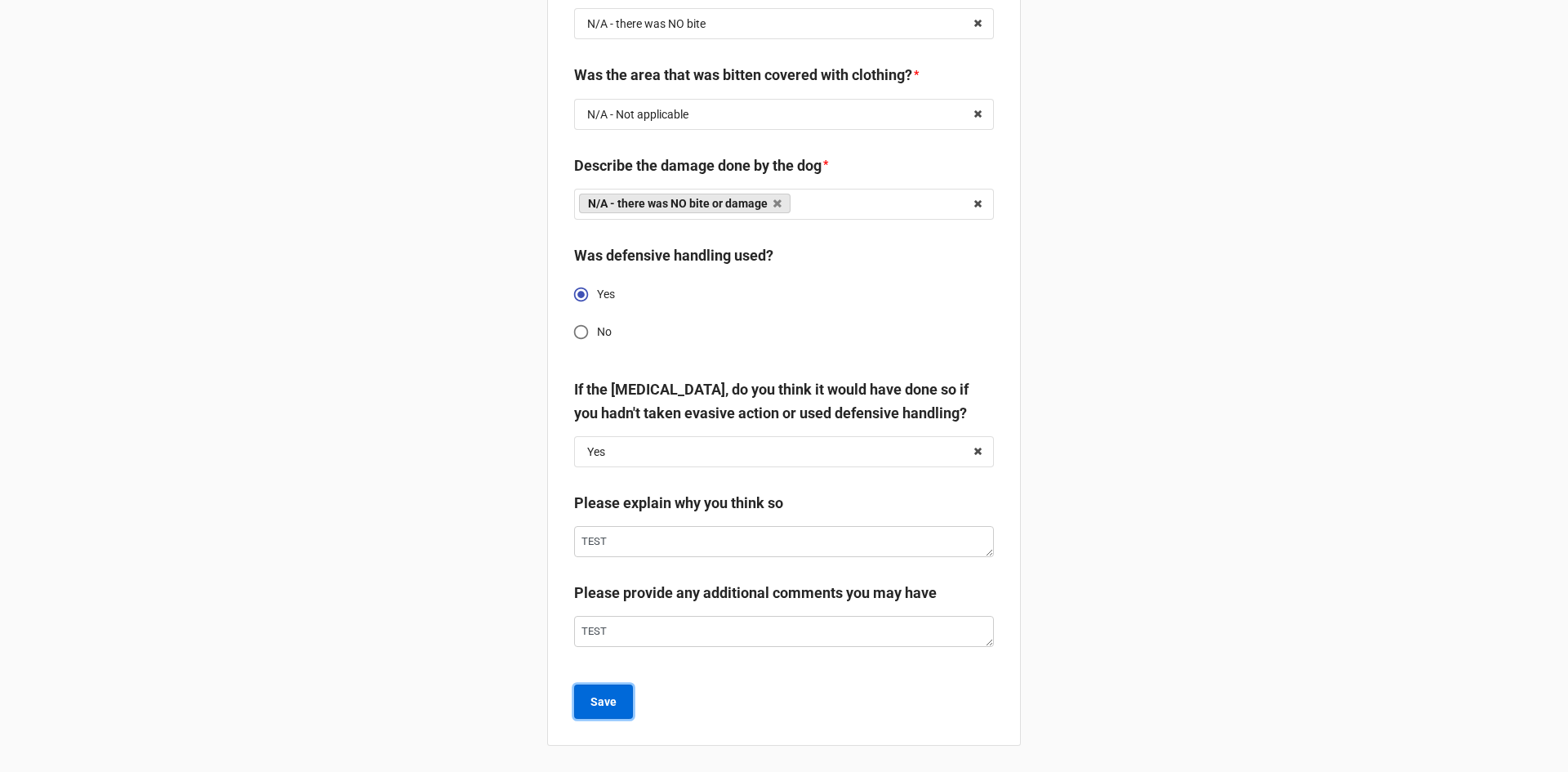
click at [609, 708] on b "Save" at bounding box center [604, 702] width 27 height 17
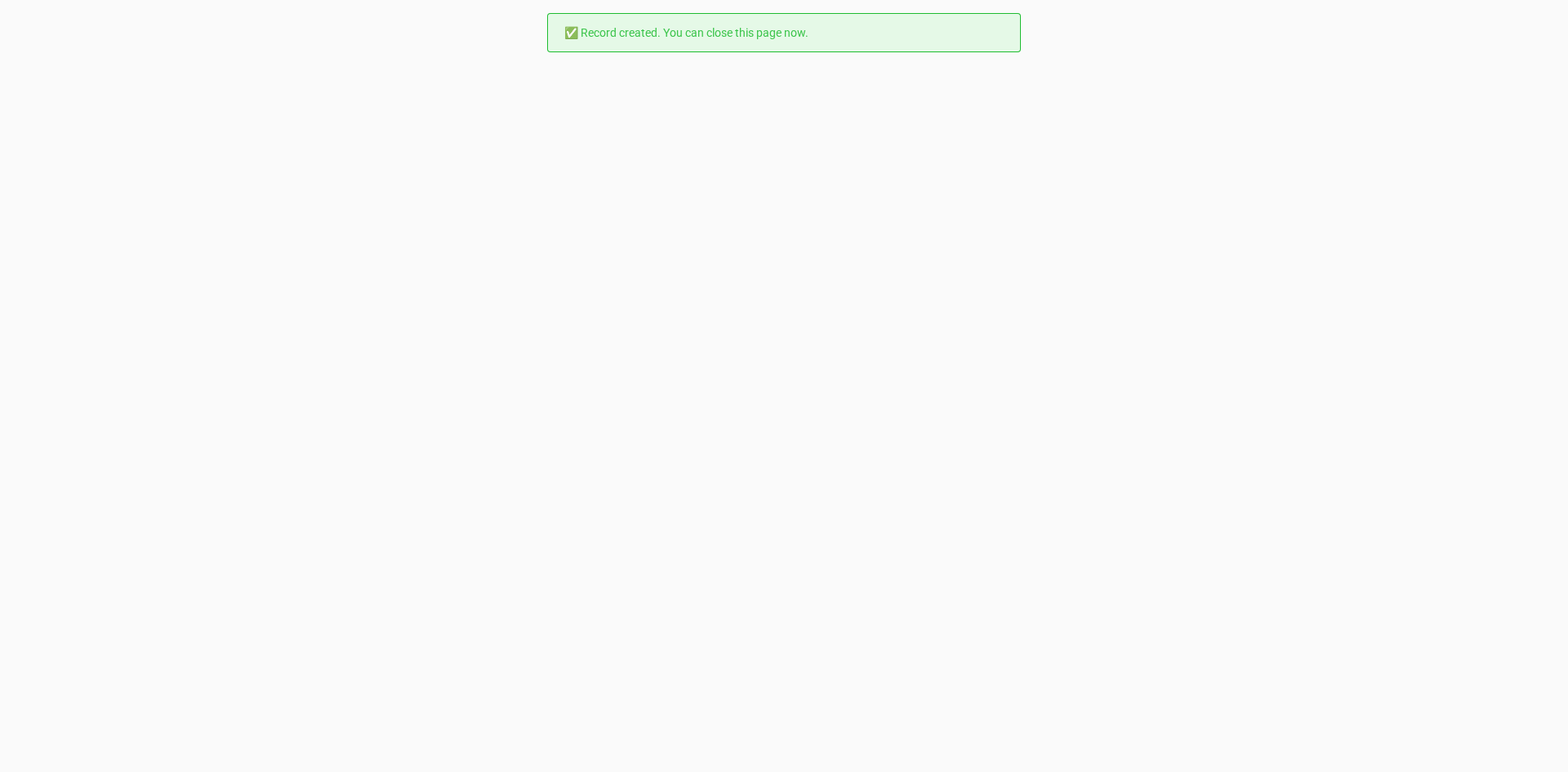
scroll to position [0, 0]
